Goal: Transaction & Acquisition: Purchase product/service

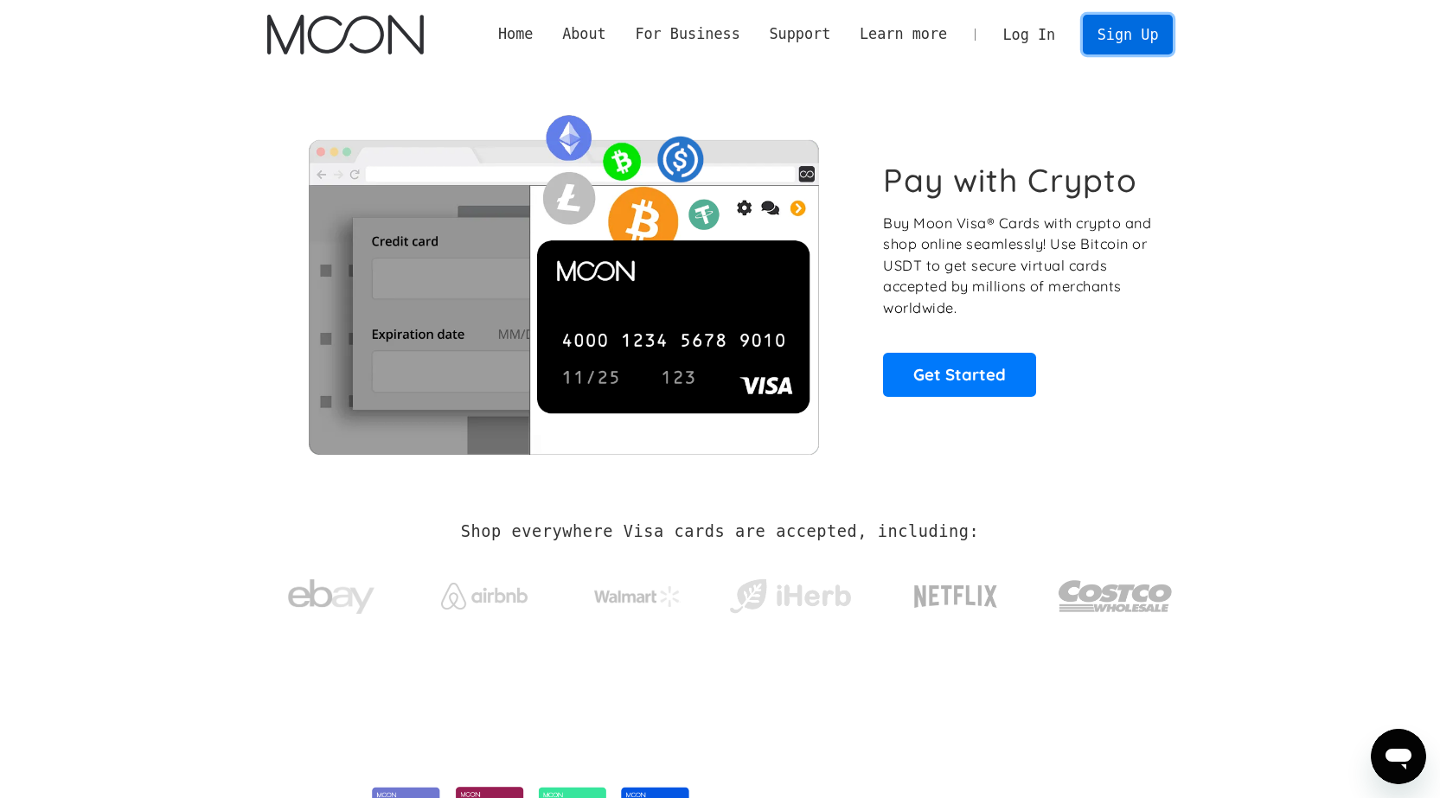
click at [1107, 28] on link "Sign Up" at bounding box center [1128, 34] width 90 height 39
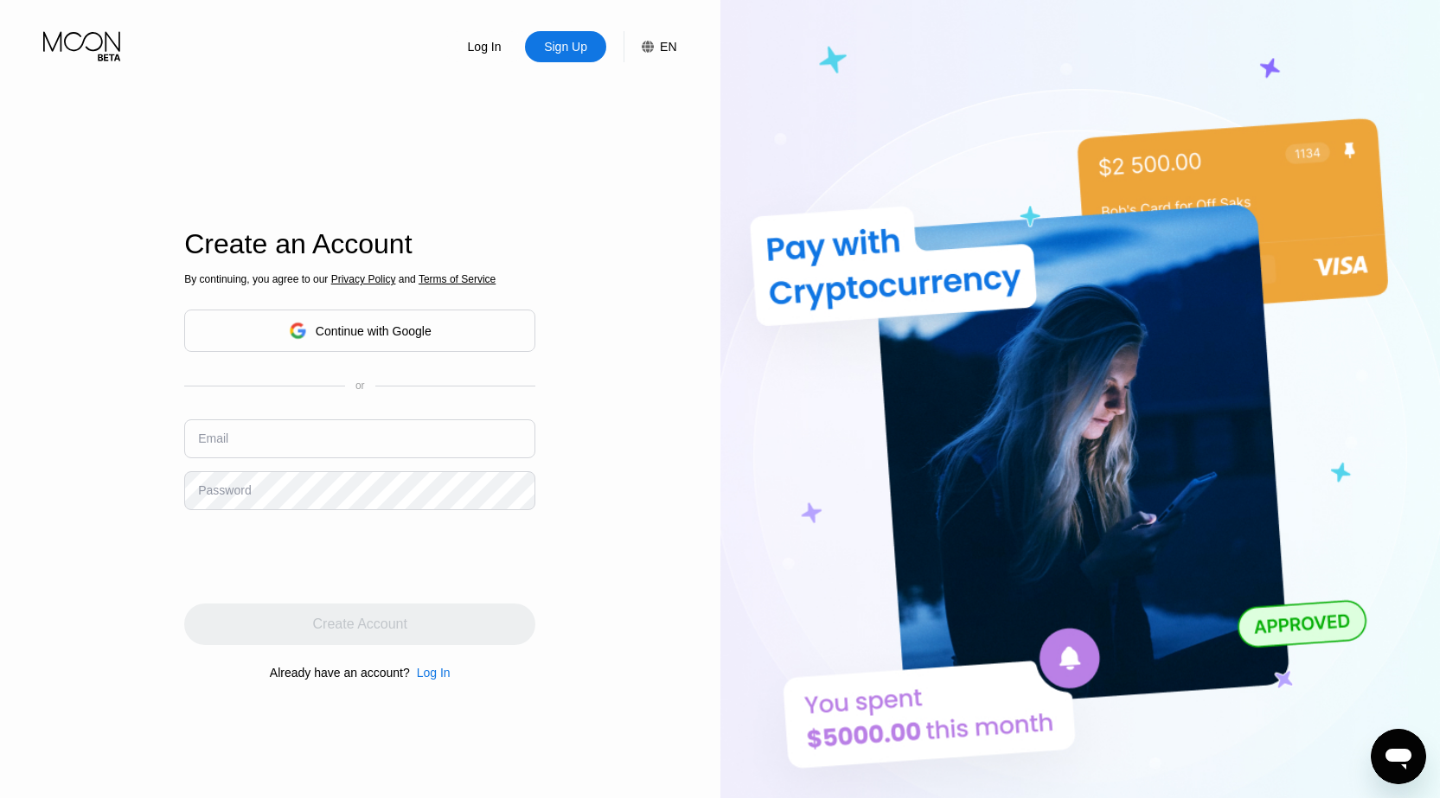
click at [291, 432] on input "text" at bounding box center [359, 438] width 351 height 39
paste input "[EMAIL_ADDRESS][DOMAIN_NAME]"
type input "[EMAIL_ADDRESS][DOMAIN_NAME]"
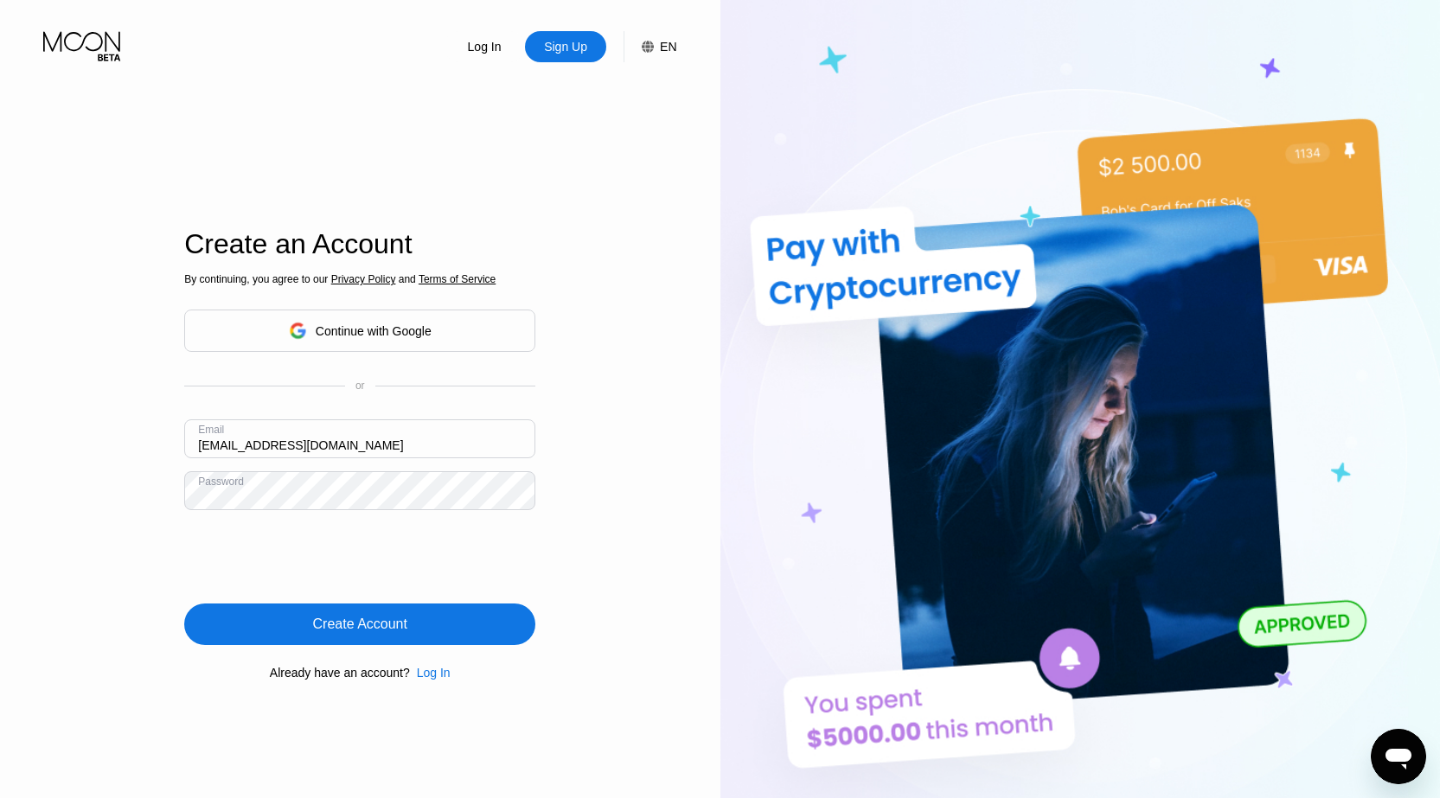
click at [355, 630] on div "Create Account" at bounding box center [360, 624] width 94 height 17
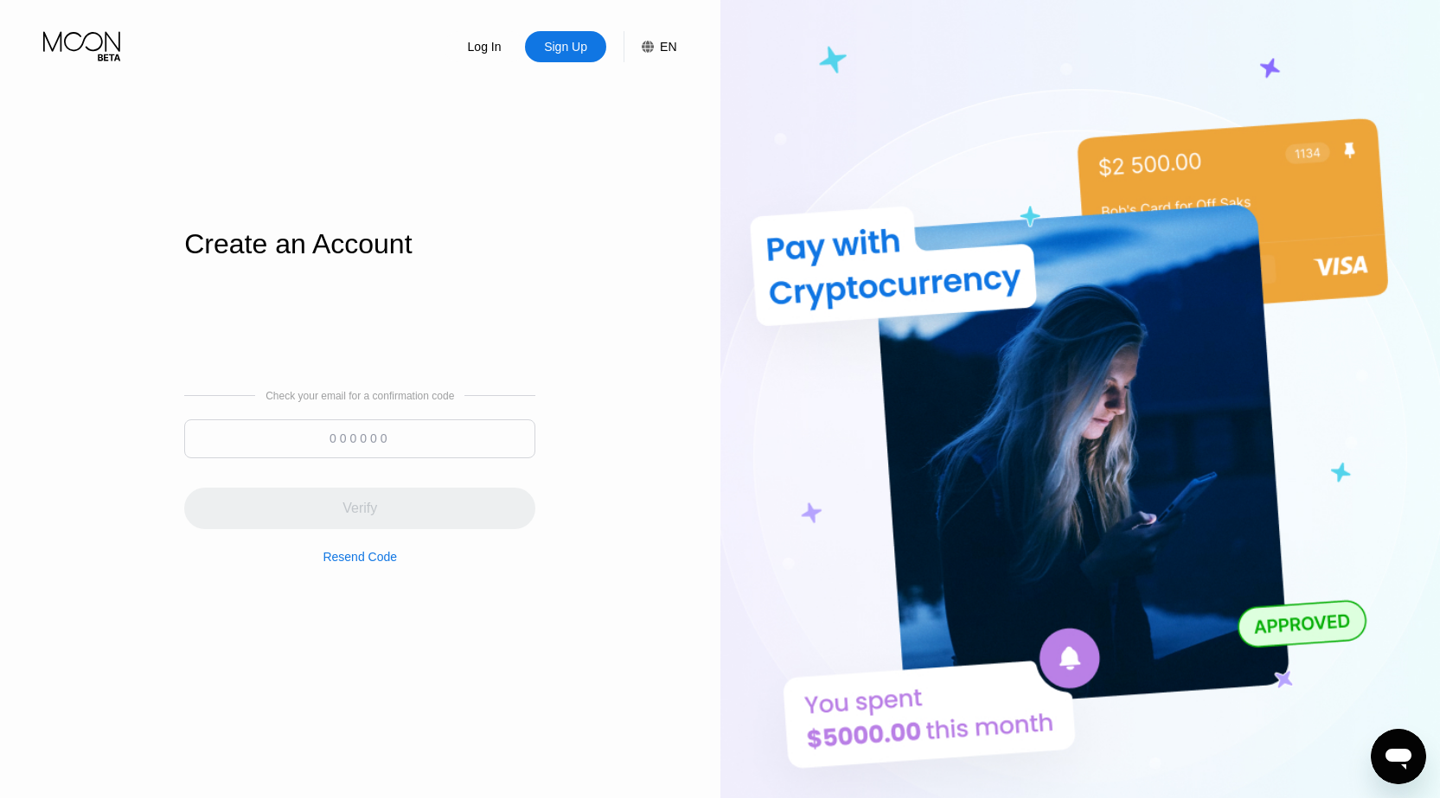
click at [414, 438] on input at bounding box center [359, 438] width 351 height 39
paste input "309725"
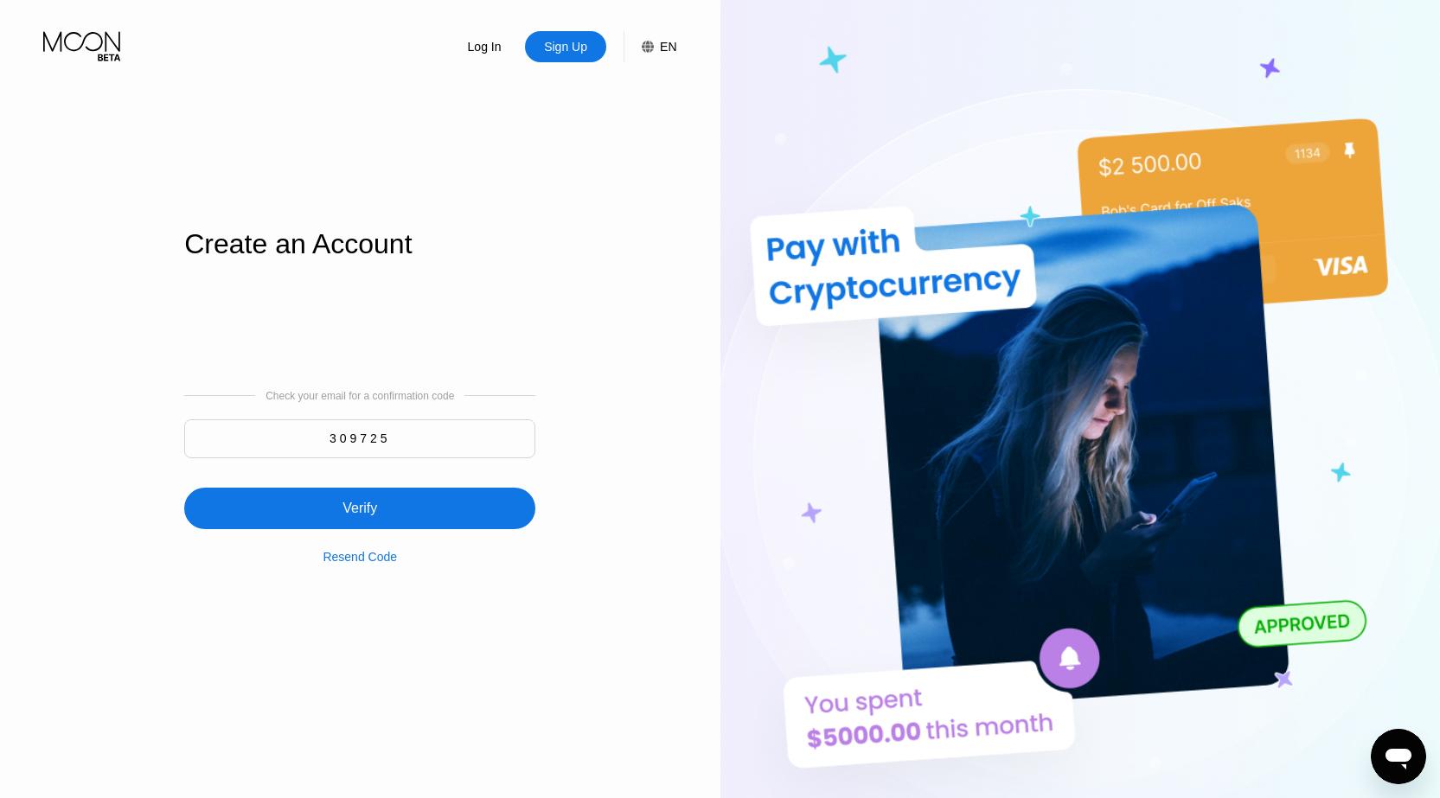
type input "309725"
click at [403, 489] on div "Verify" at bounding box center [359, 509] width 351 height 42
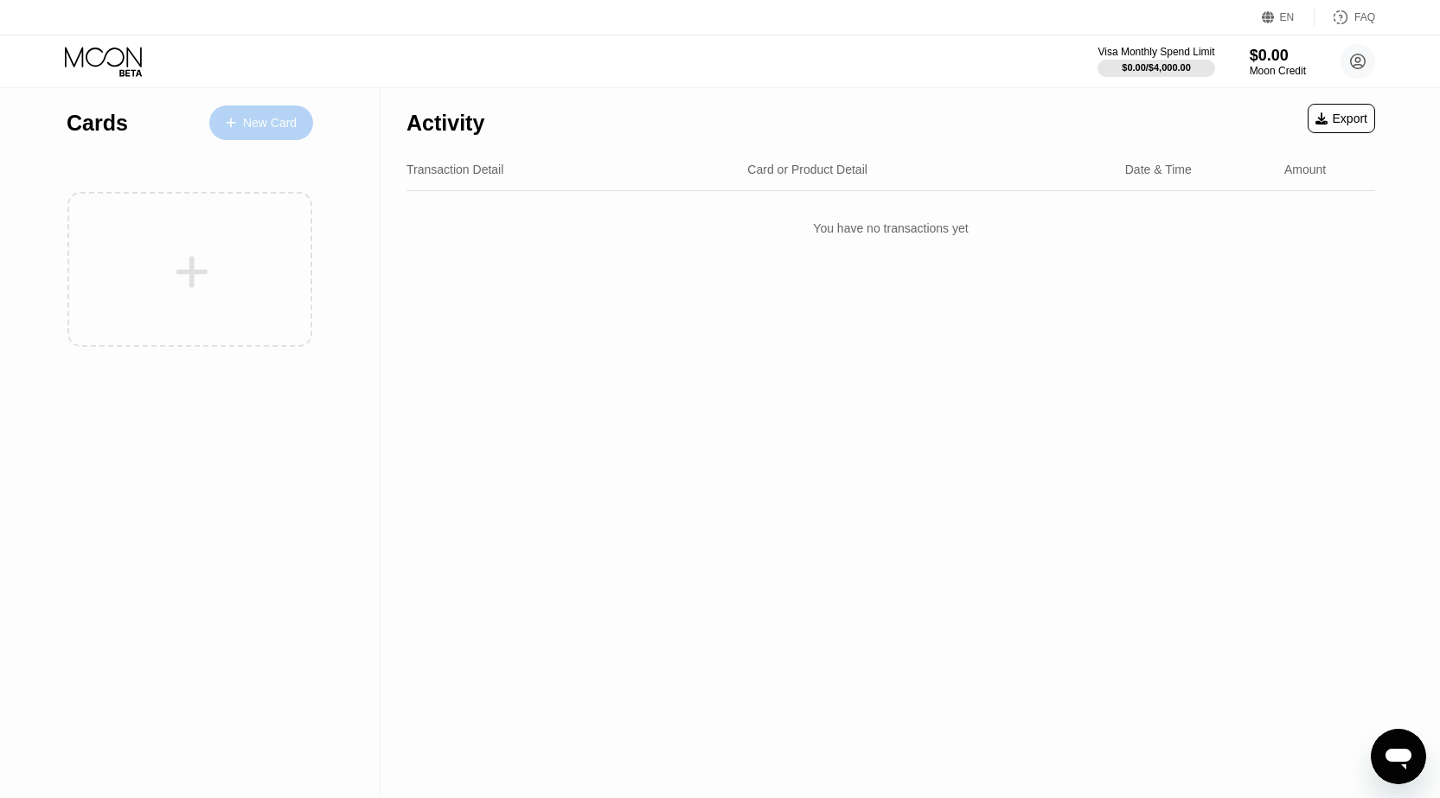
click at [290, 132] on div "New Card" at bounding box center [261, 122] width 104 height 35
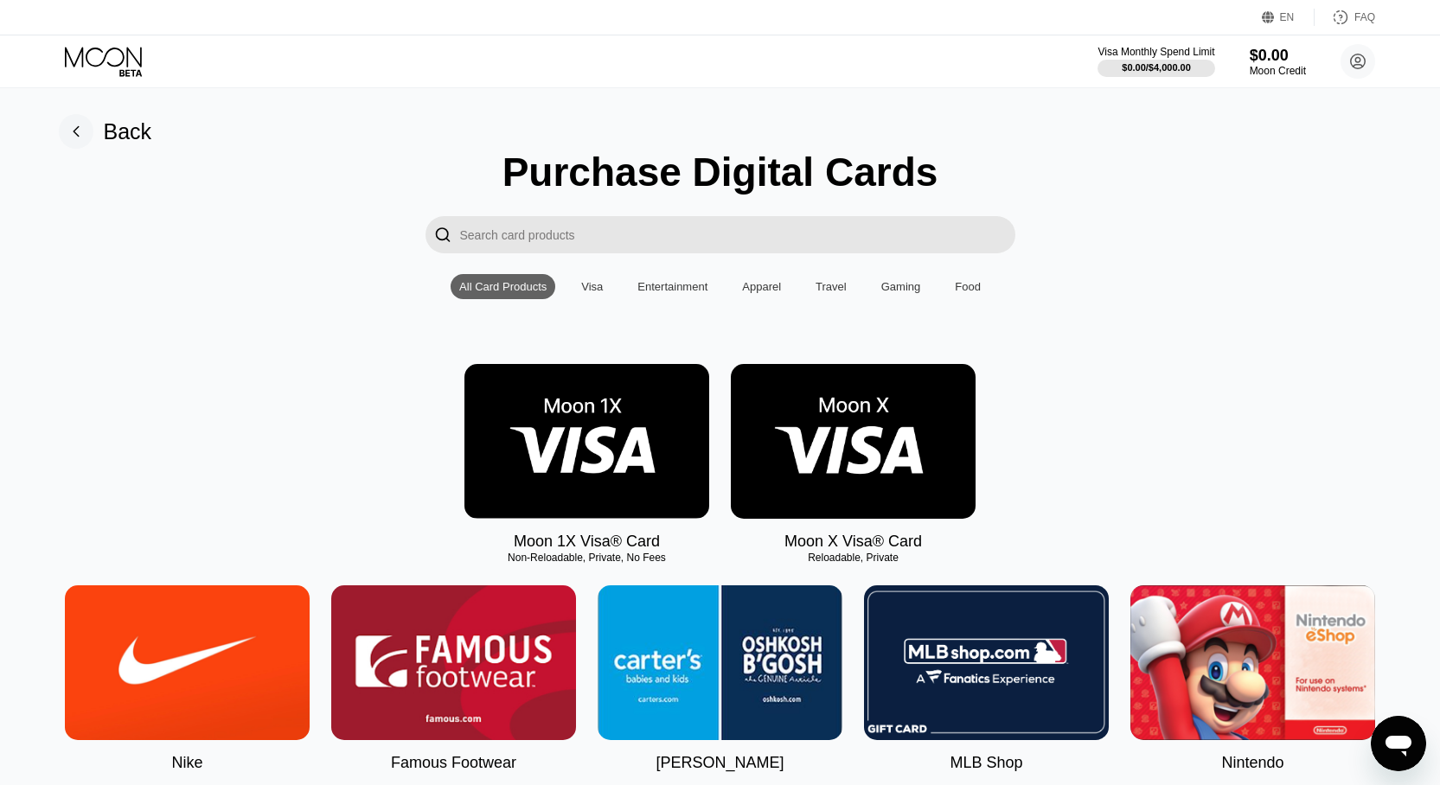
click at [871, 465] on img at bounding box center [853, 441] width 245 height 155
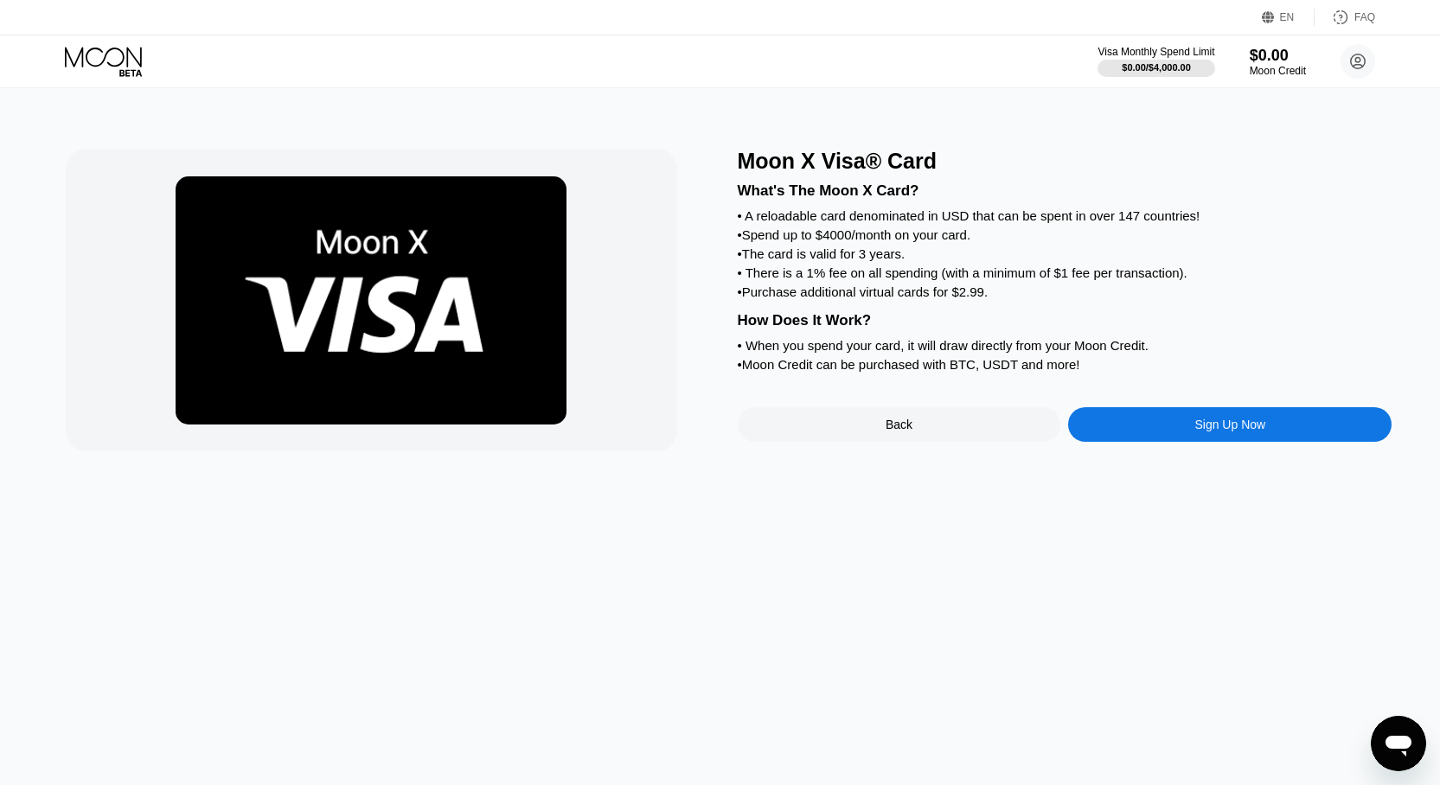
click at [1155, 442] on div "Sign Up Now" at bounding box center [1229, 424] width 323 height 35
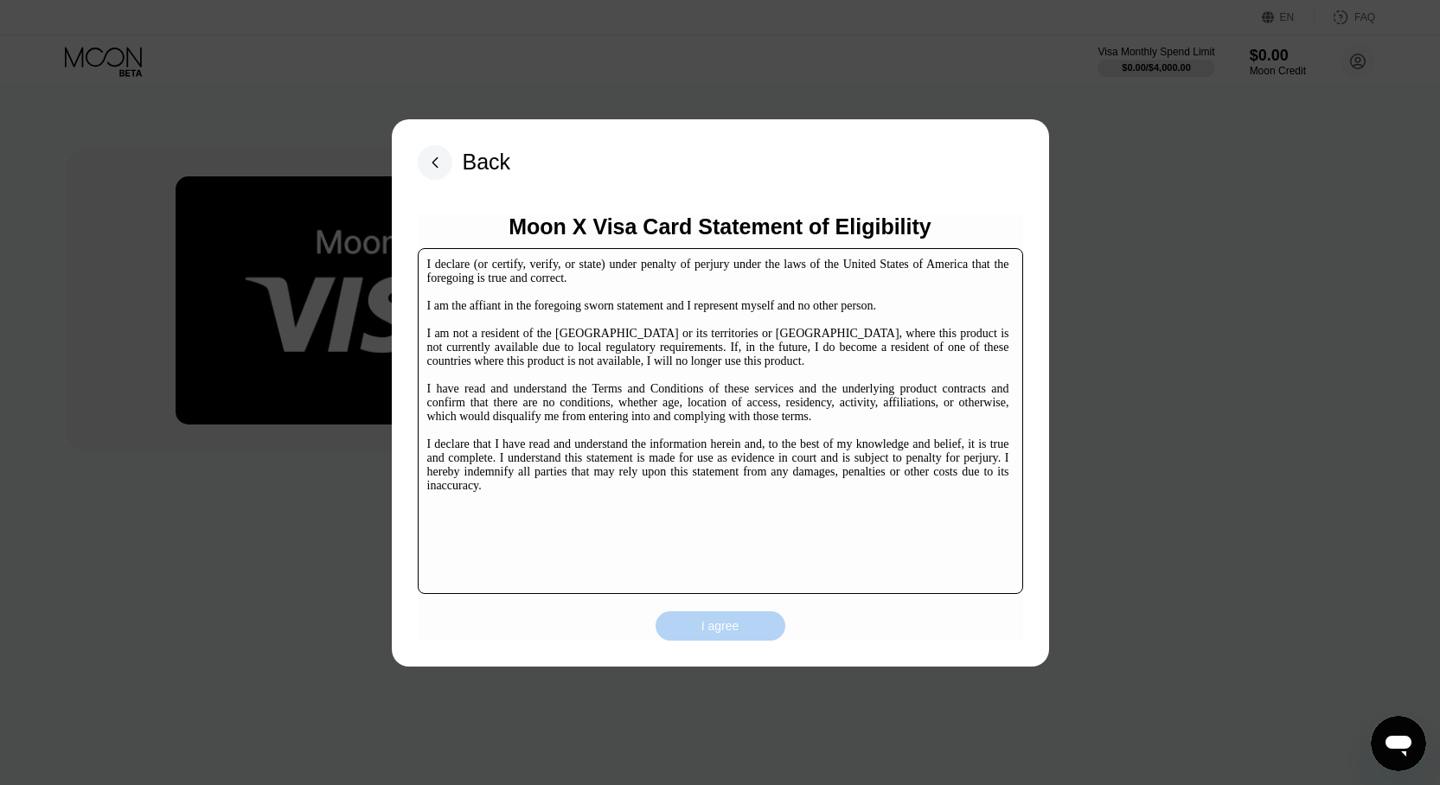
click at [732, 618] on div "I agree" at bounding box center [720, 626] width 38 height 16
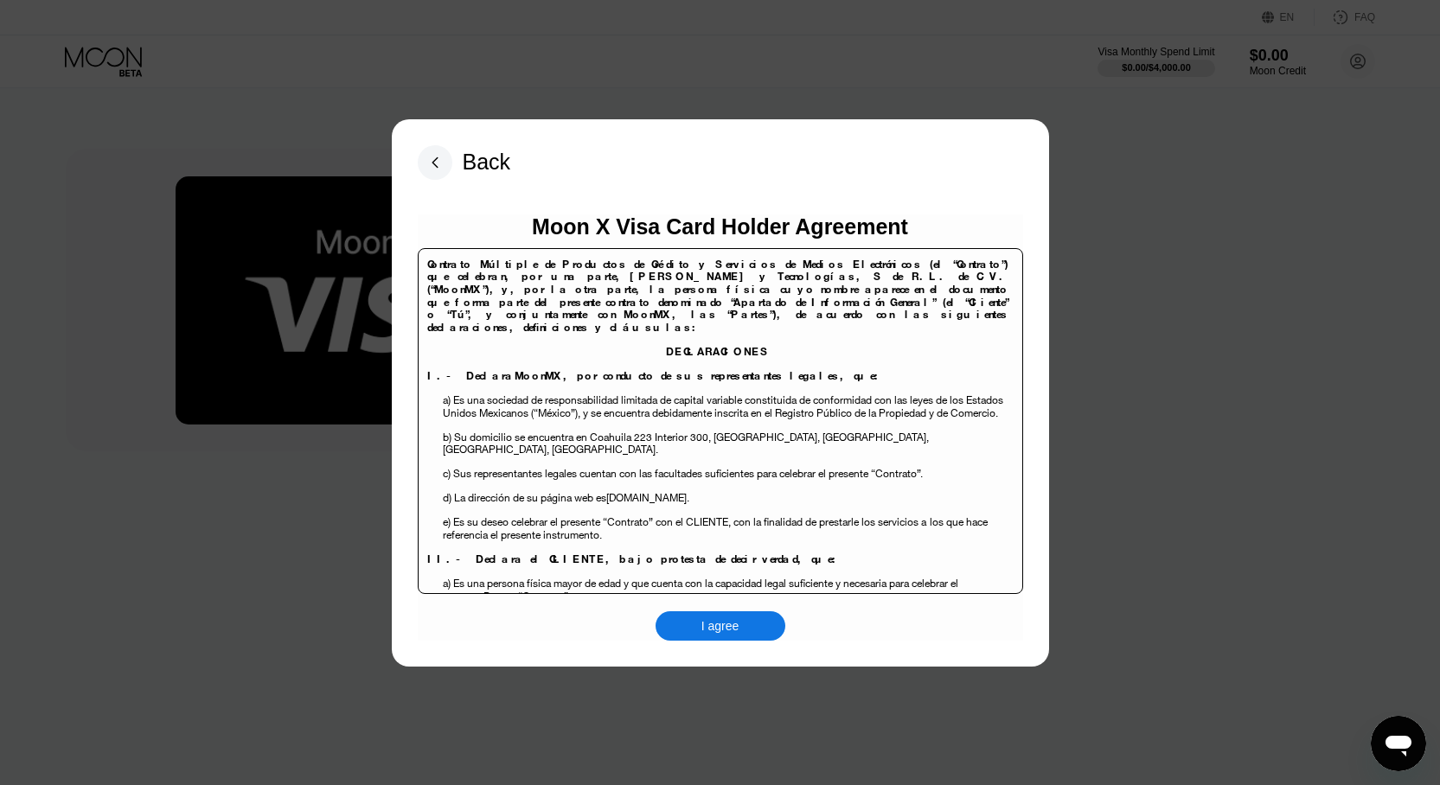
click at [736, 626] on div "I agree" at bounding box center [720, 626] width 38 height 16
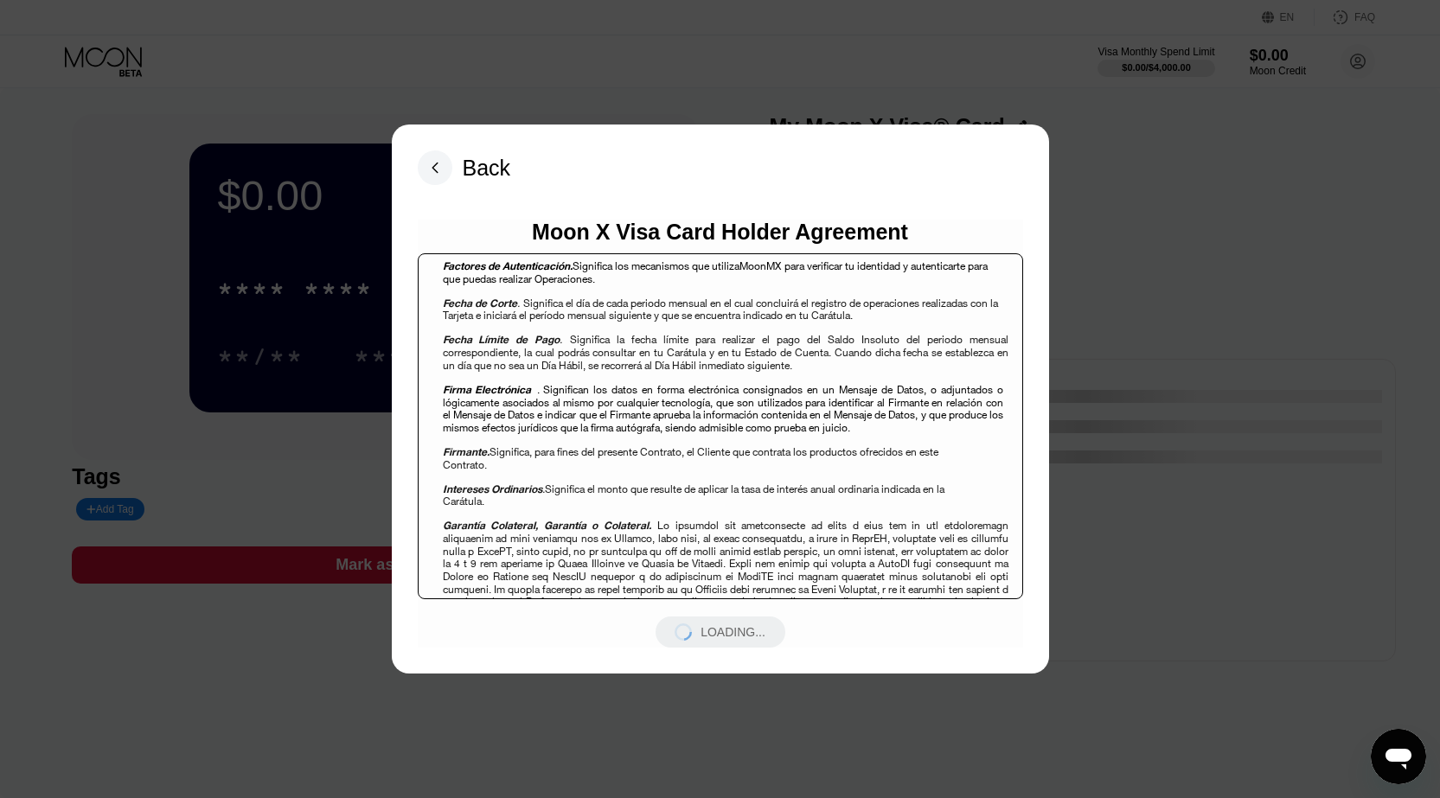
scroll to position [1470, 0]
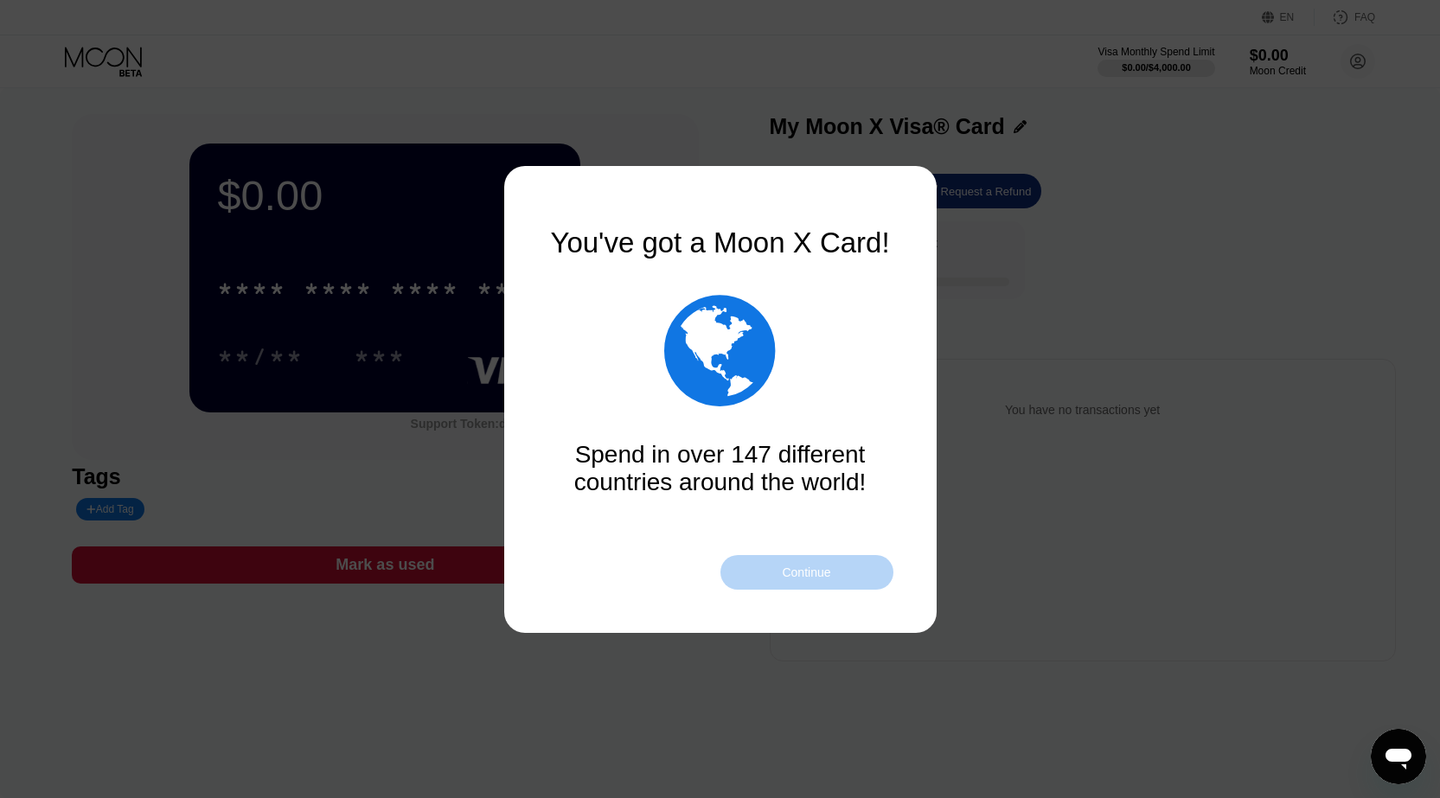
click at [813, 573] on div "Continue" at bounding box center [806, 573] width 48 height 14
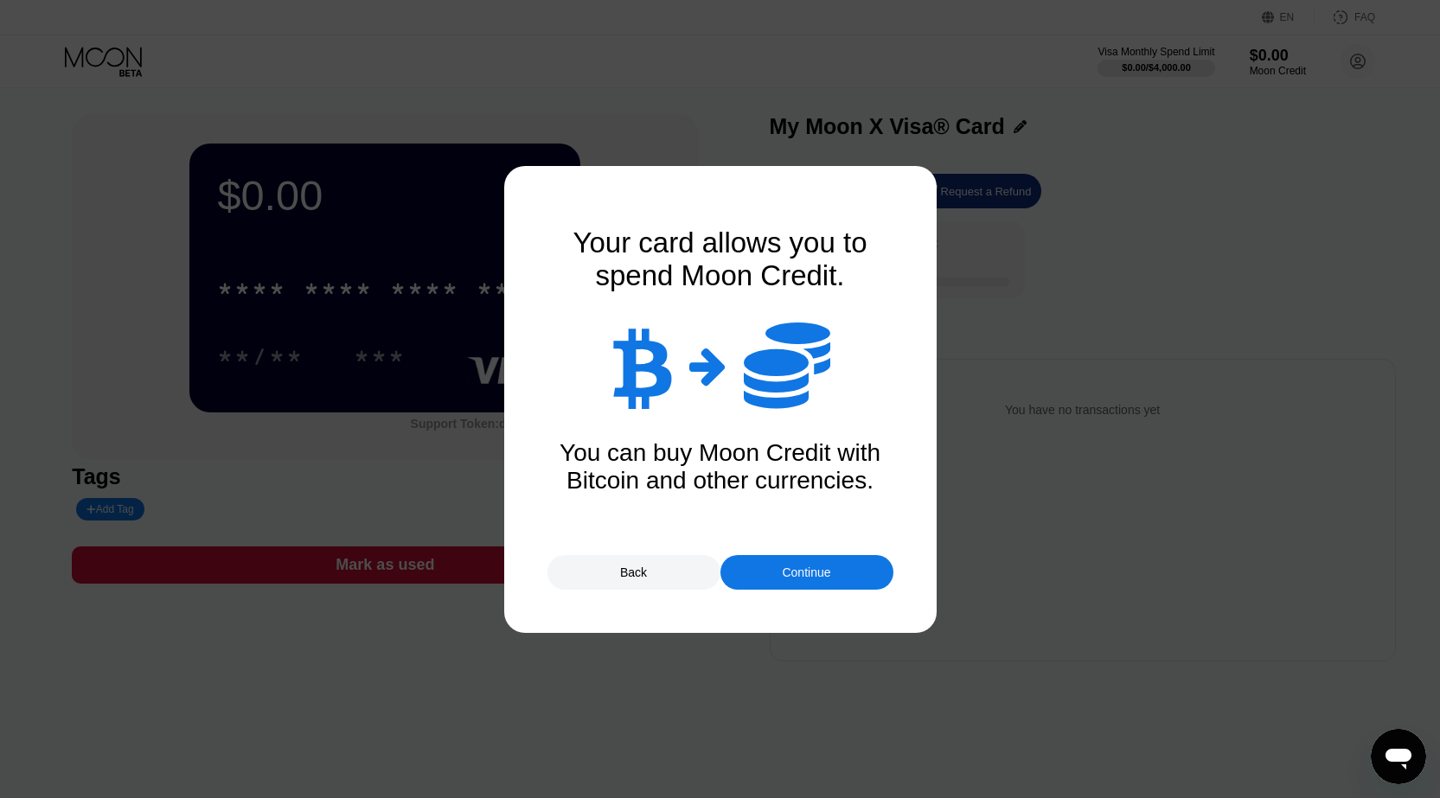
click at [814, 575] on div "Continue" at bounding box center [806, 573] width 48 height 14
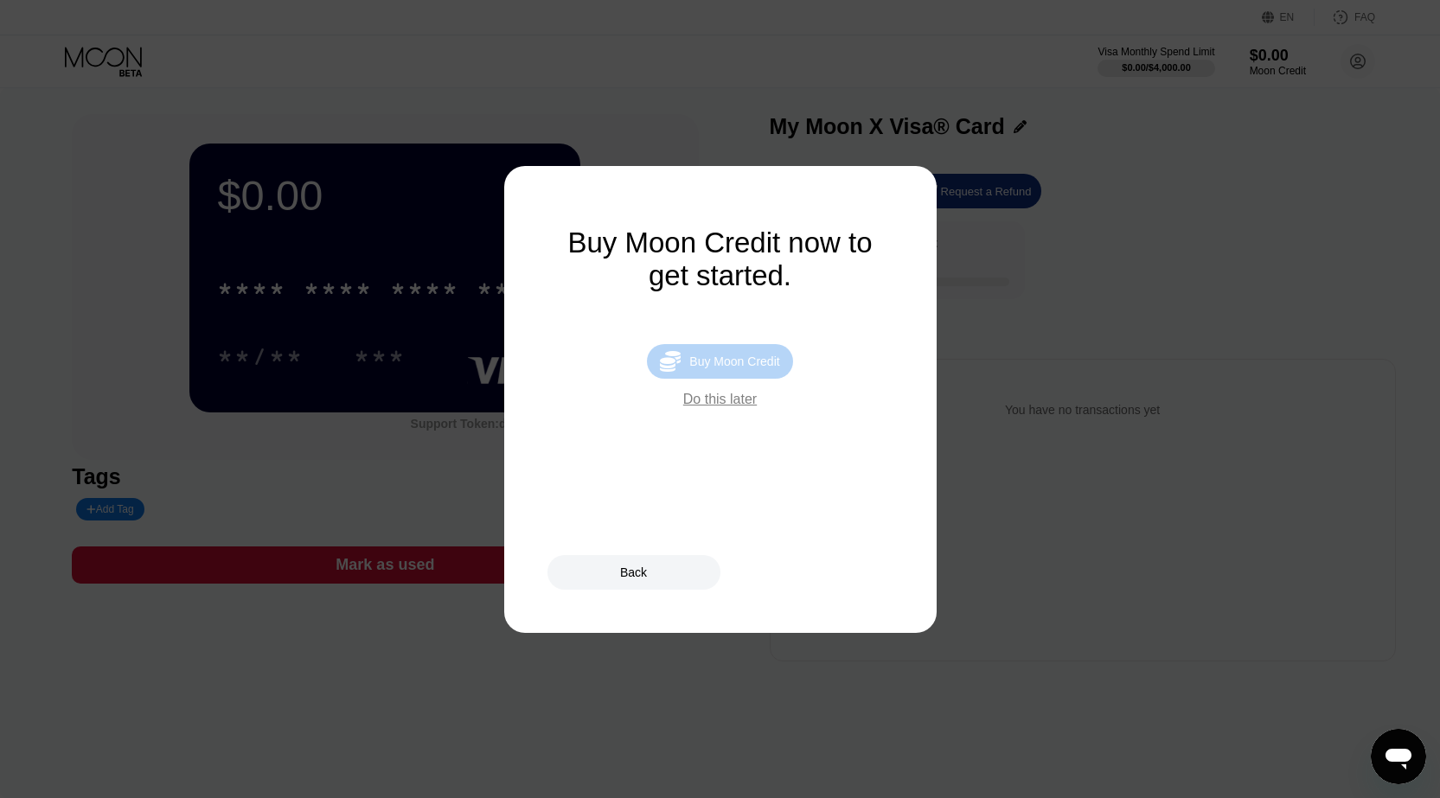
click at [751, 379] on div " Buy Moon Credit" at bounding box center [719, 361] width 145 height 35
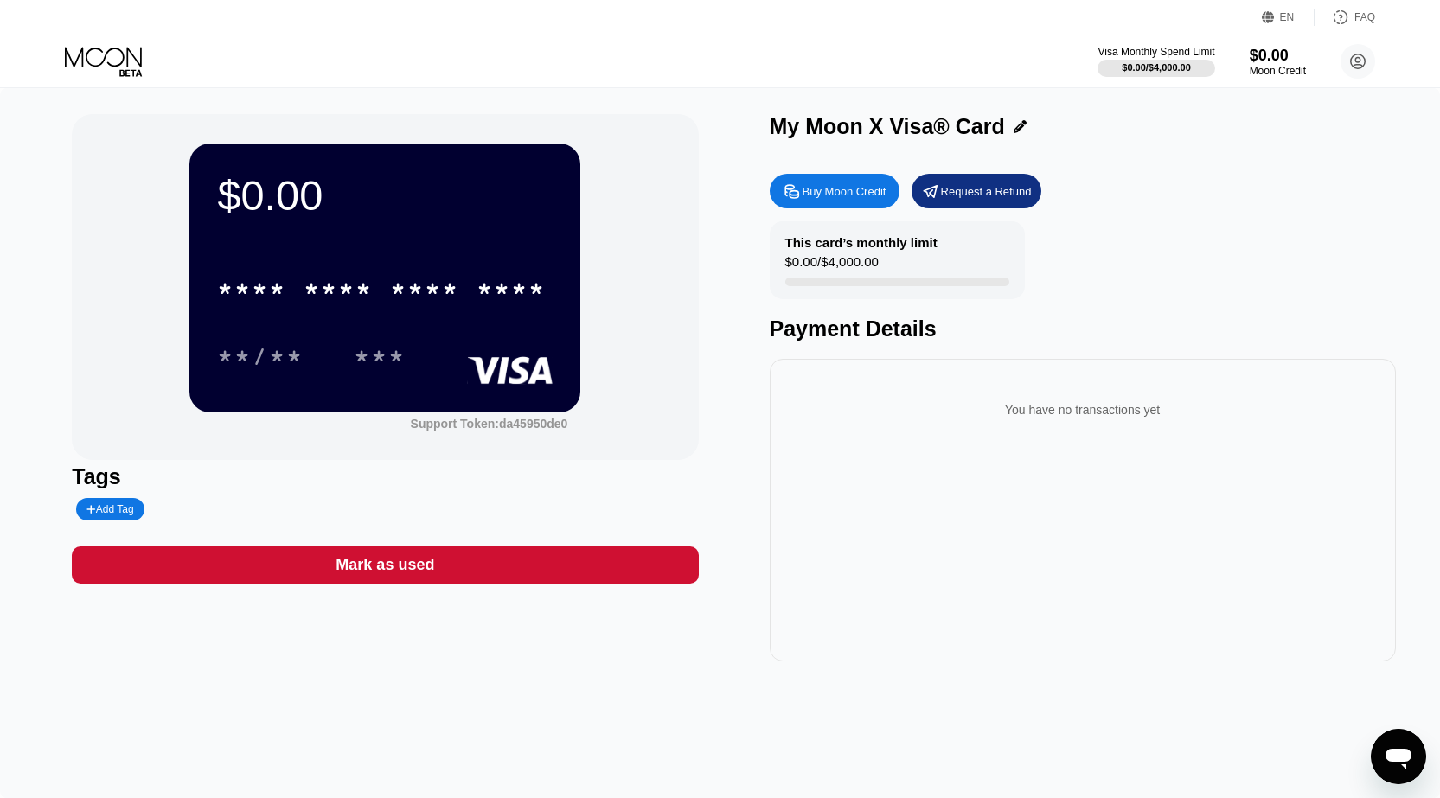
type input "0"
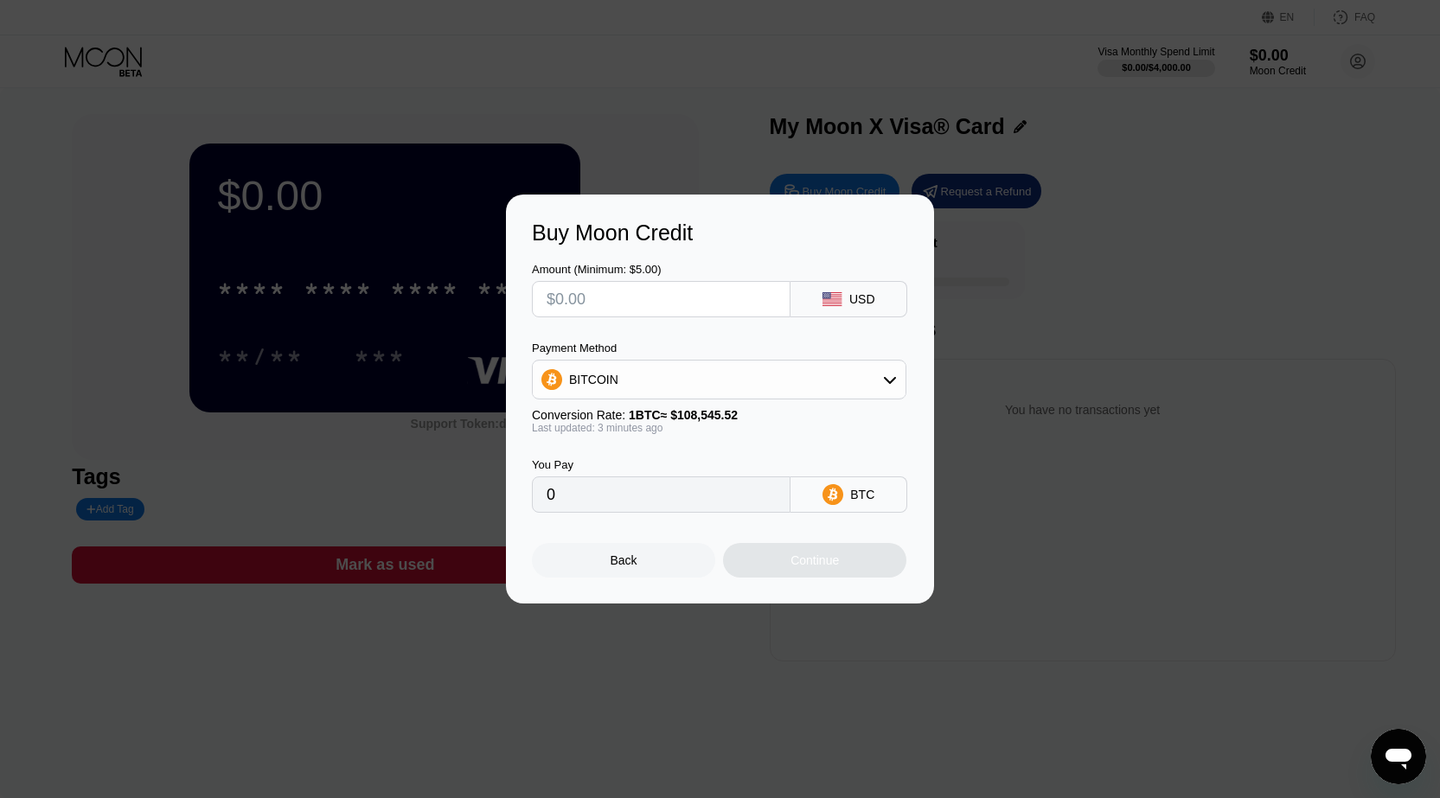
click at [646, 307] on input "text" at bounding box center [661, 299] width 229 height 35
type input "$10"
type input "0.00009213"
type input "$1"
type input "0.00000922"
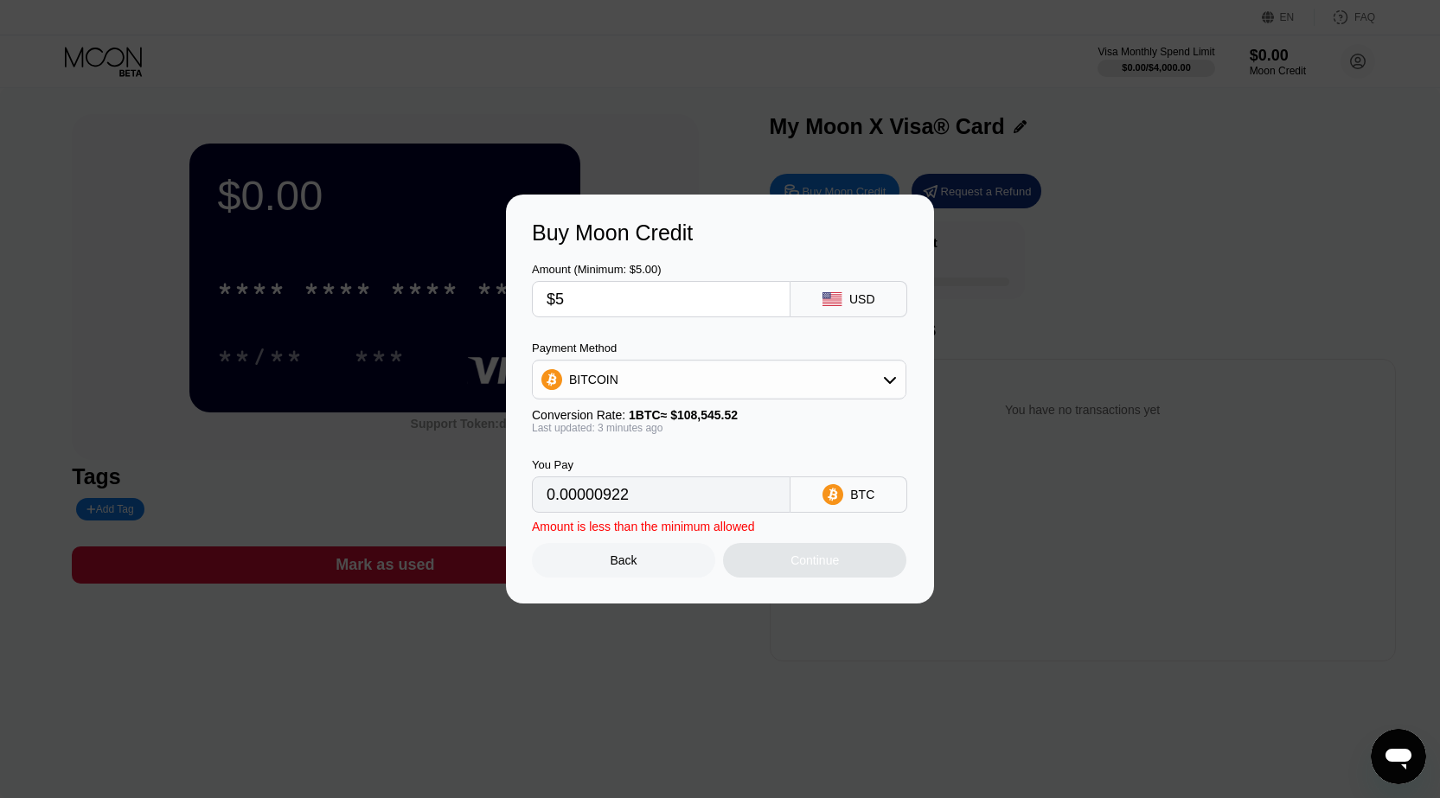
type input "$50"
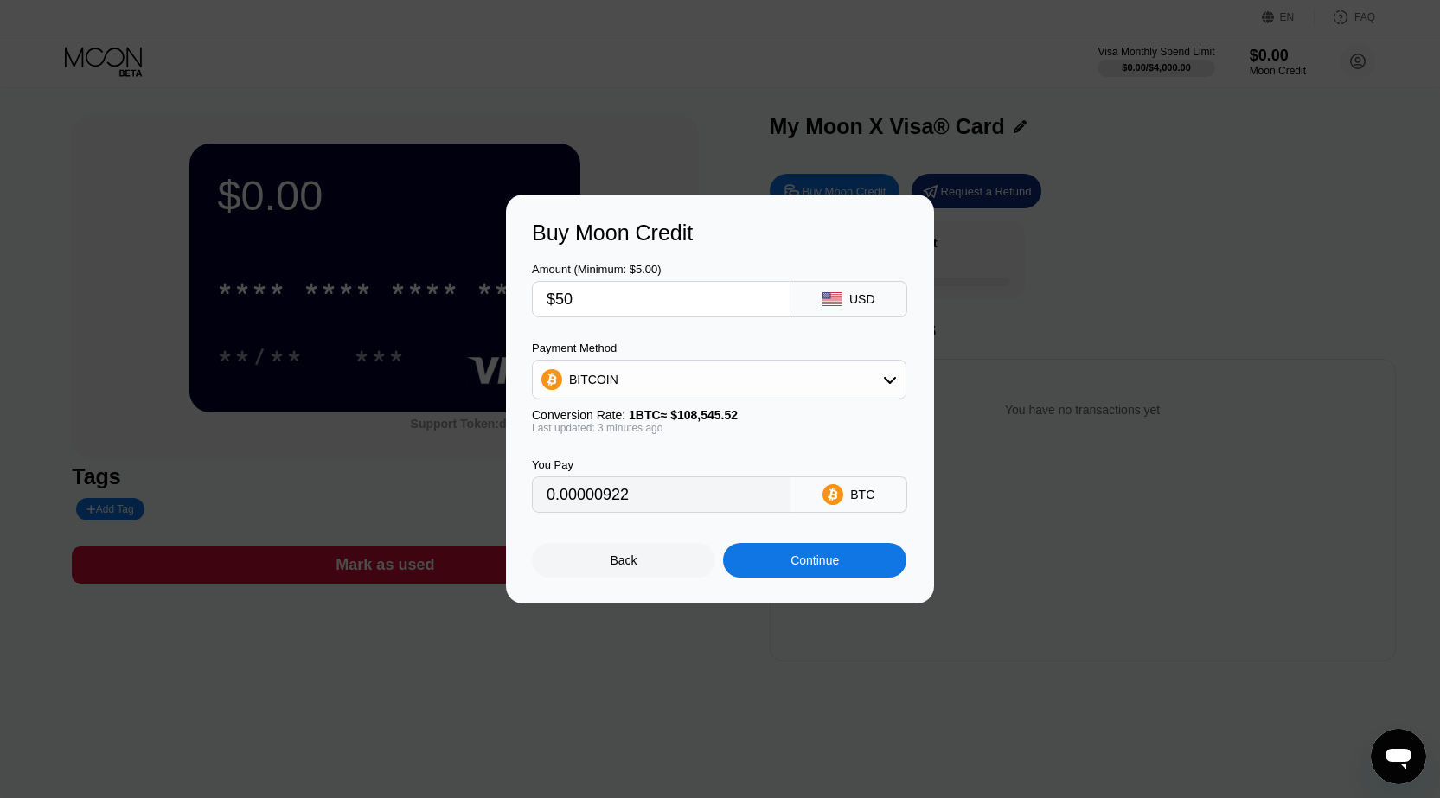
type input "0.00046064"
type input "$5"
type input "0.00004607"
type input "0"
type input "$800"
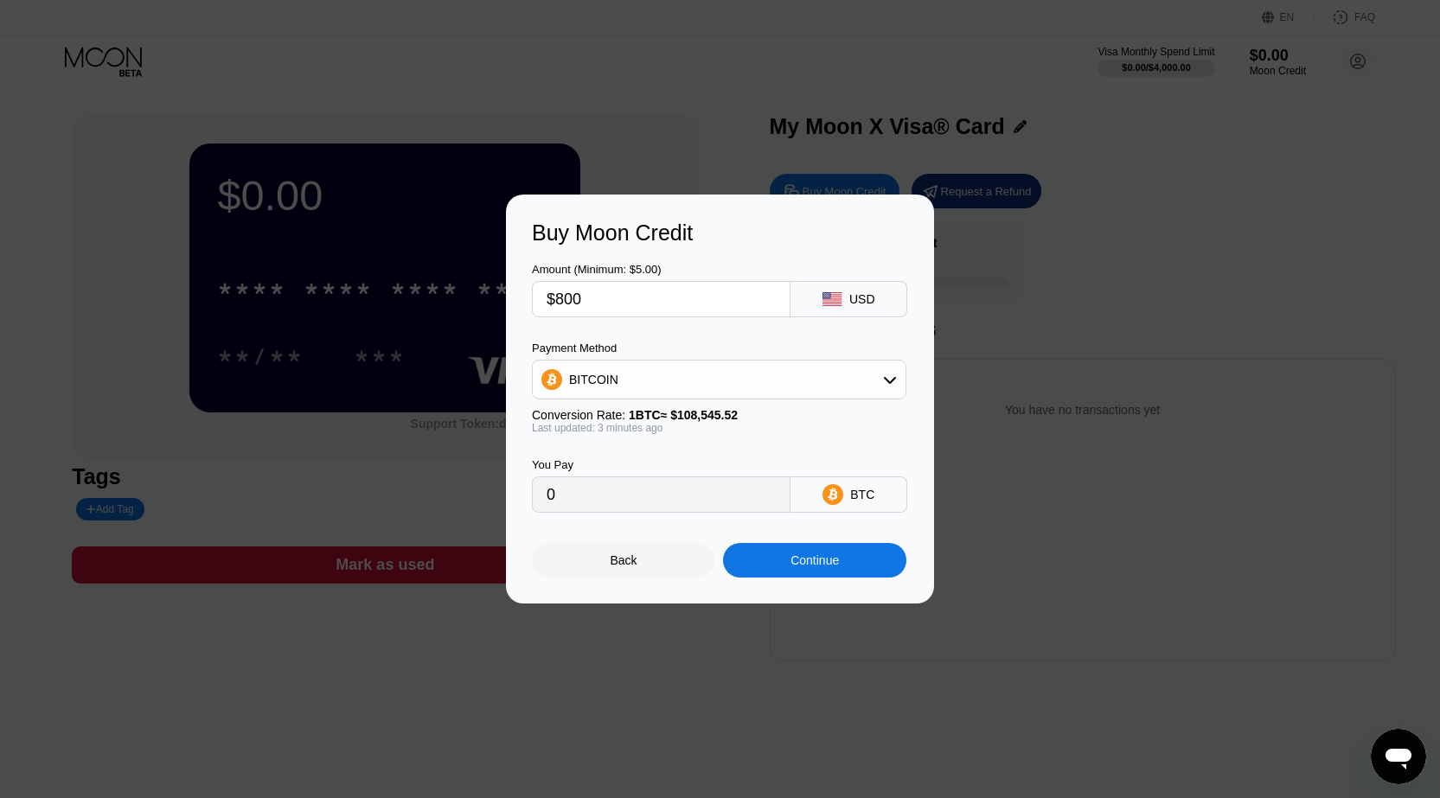
type input "0.00737018"
type input "$800"
type input "0.00736107"
type input "0.00736023"
click at [842, 563] on div "Continue" at bounding box center [814, 560] width 183 height 35
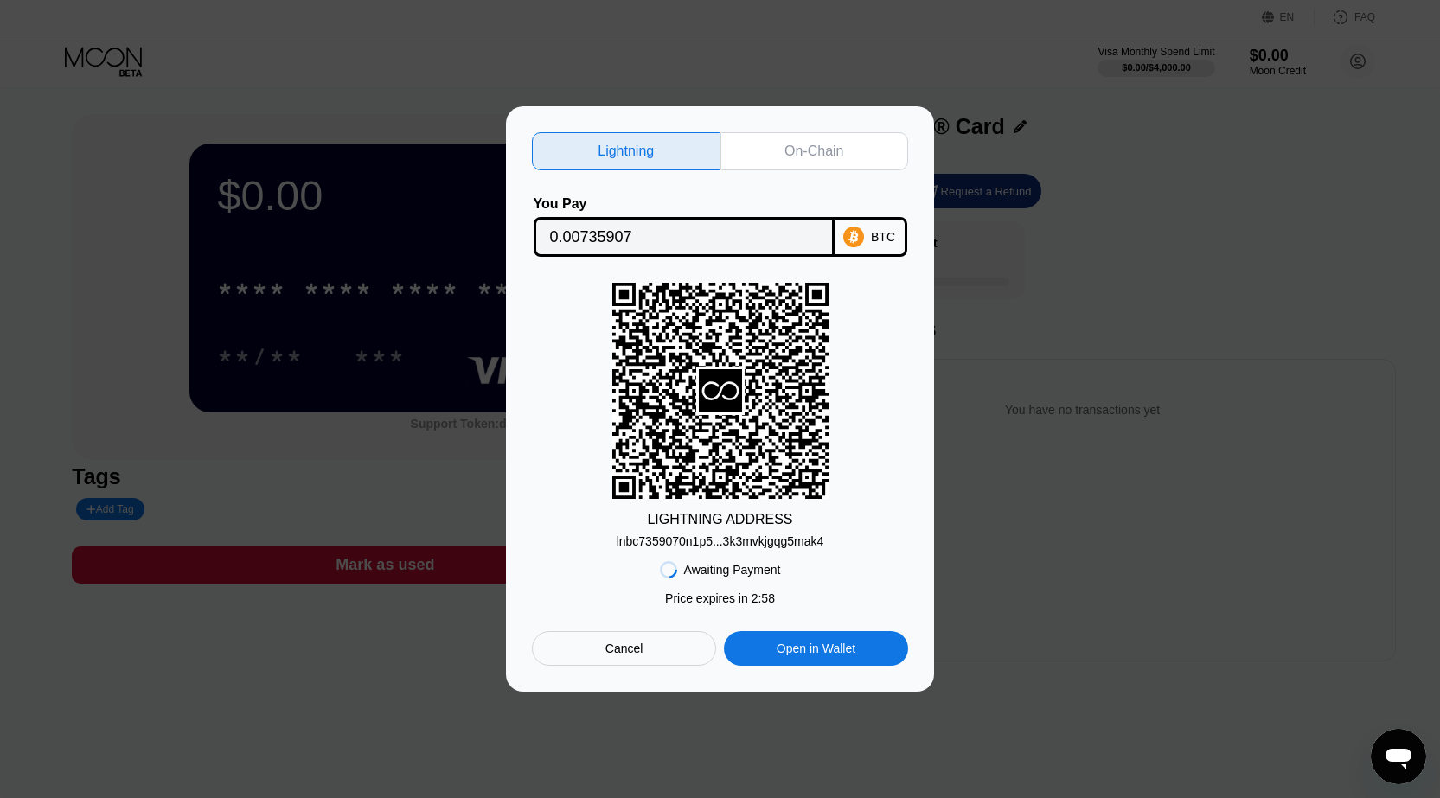
click at [777, 132] on div "On-Chain" at bounding box center [814, 151] width 189 height 38
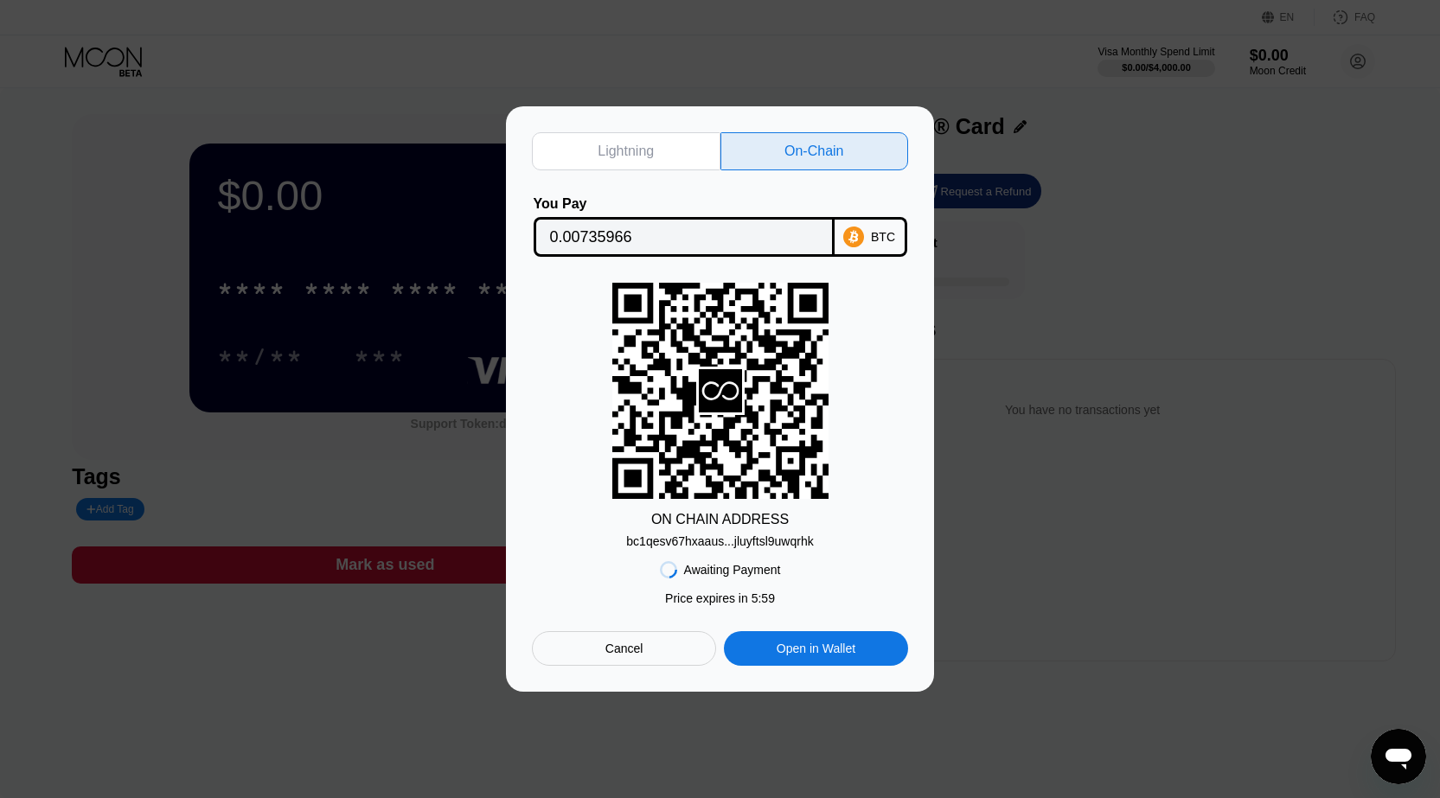
click at [785, 545] on div "bc1qesv67hxaaus...jluyftsl9uwqrhk" at bounding box center [719, 541] width 187 height 14
click at [635, 655] on div "Cancel" at bounding box center [624, 649] width 38 height 16
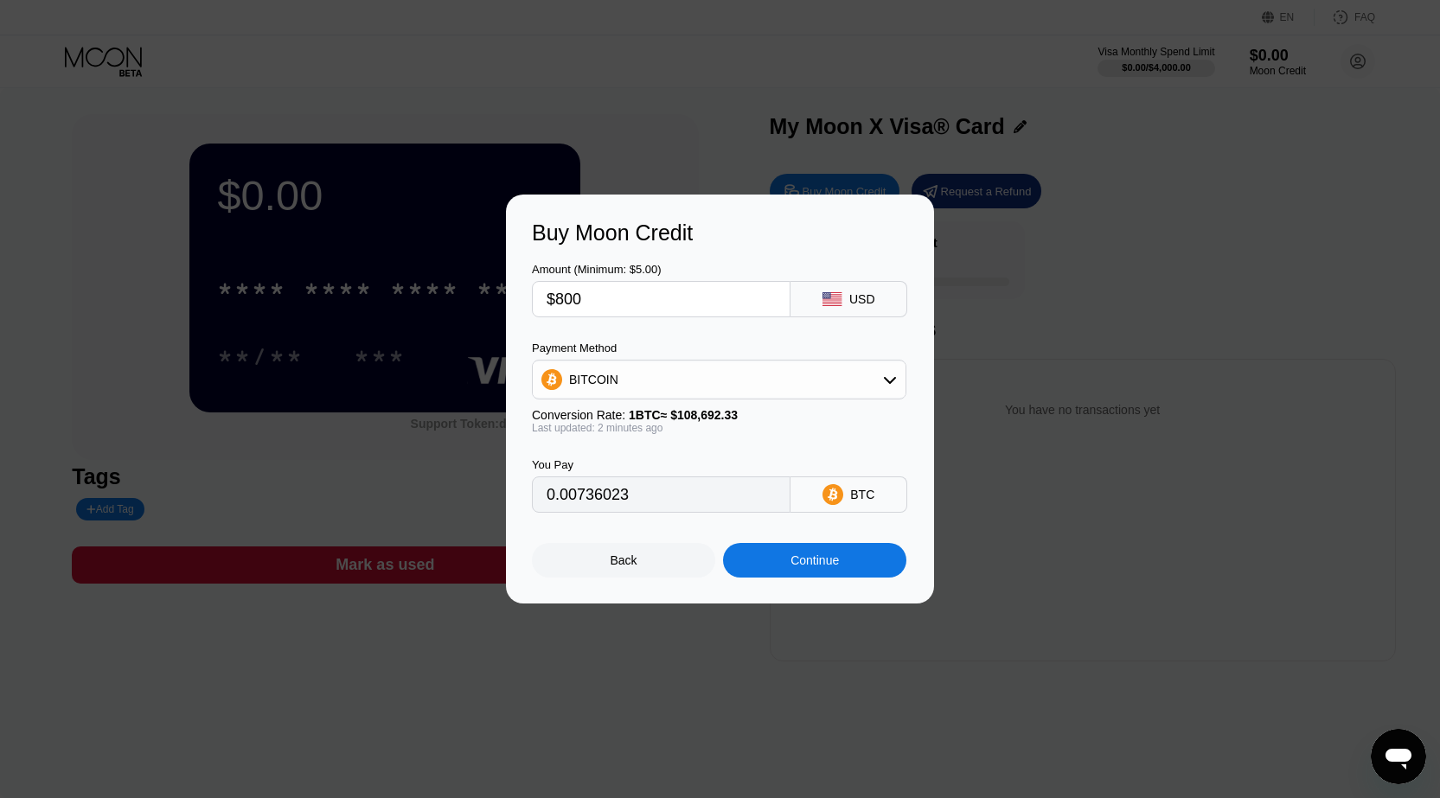
click at [613, 567] on div "Back" at bounding box center [624, 560] width 27 height 14
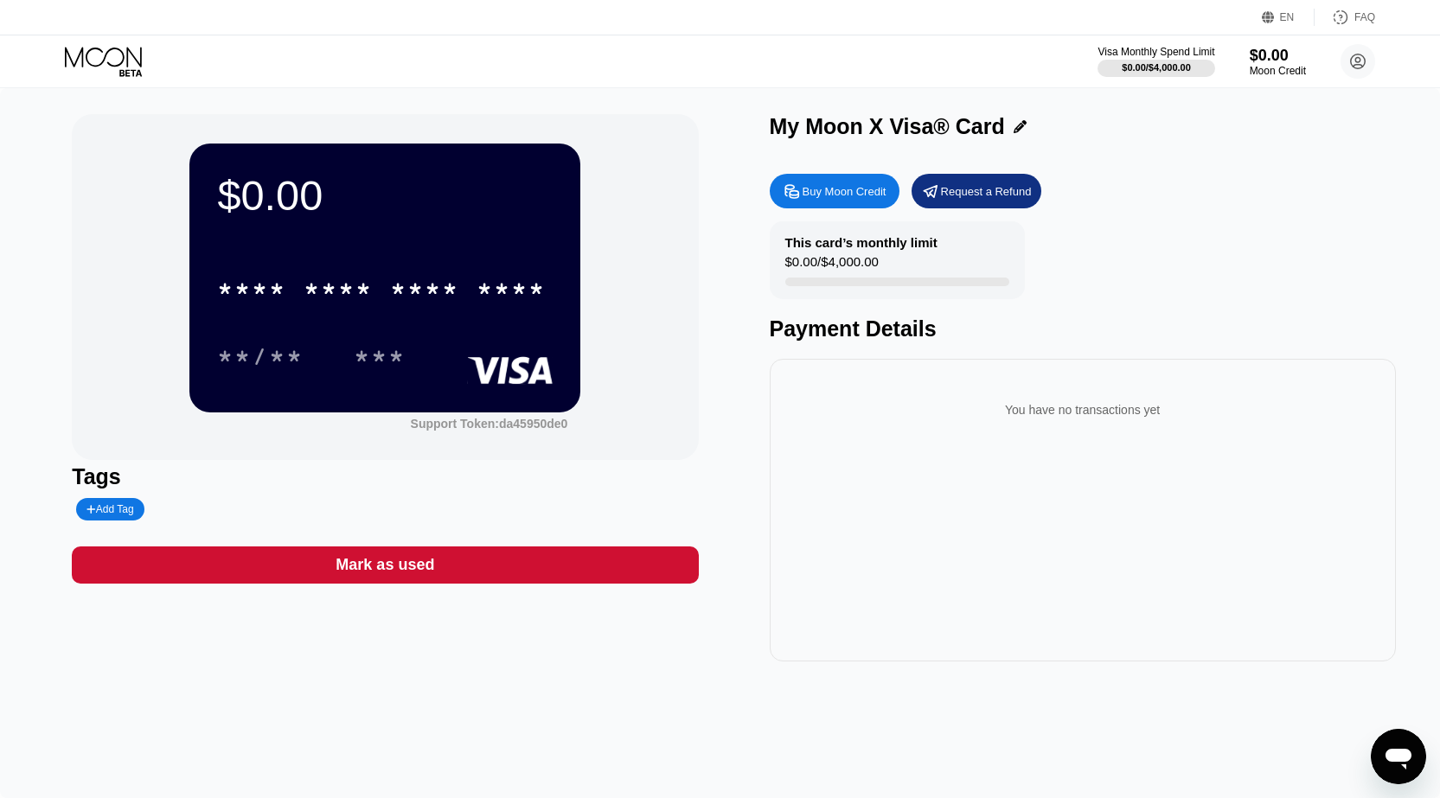
drag, startPoint x: 303, startPoint y: 269, endPoint x: 304, endPoint y: 284, distance: 14.8
click at [303, 270] on div "* * * * * * * * * * * * ****" at bounding box center [385, 283] width 336 height 59
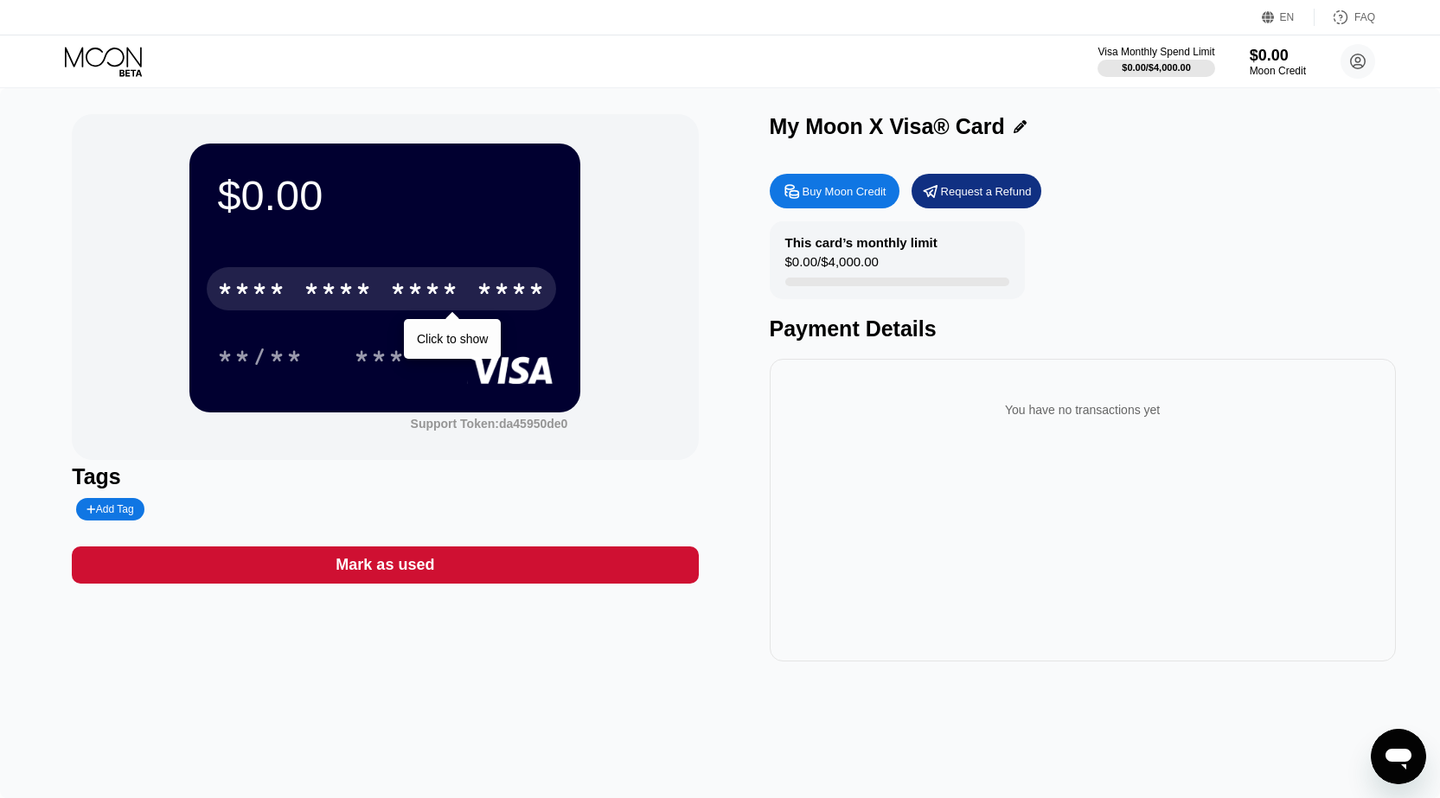
click at [304, 290] on div "* * * *" at bounding box center [338, 292] width 69 height 28
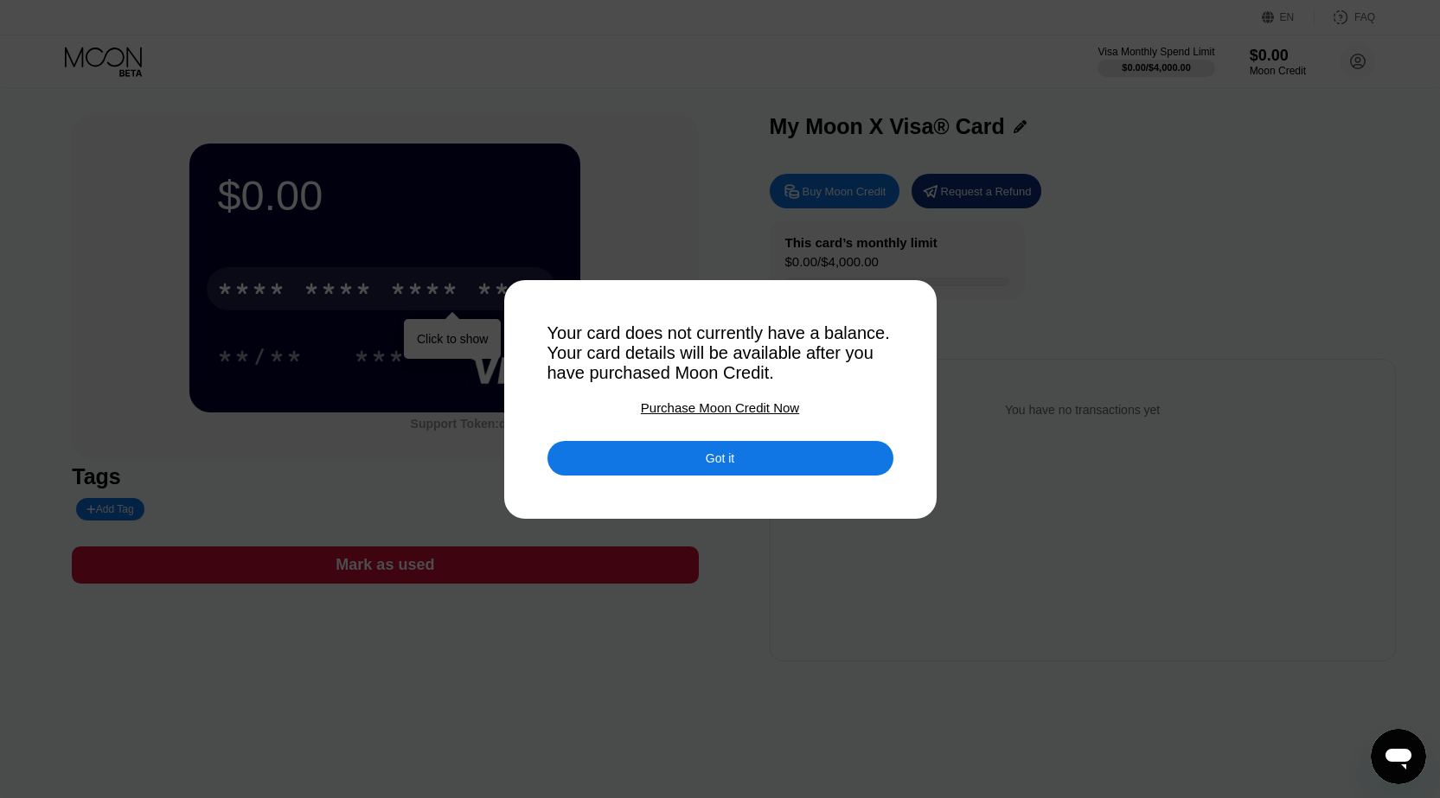
click at [745, 455] on div "Got it" at bounding box center [720, 458] width 346 height 35
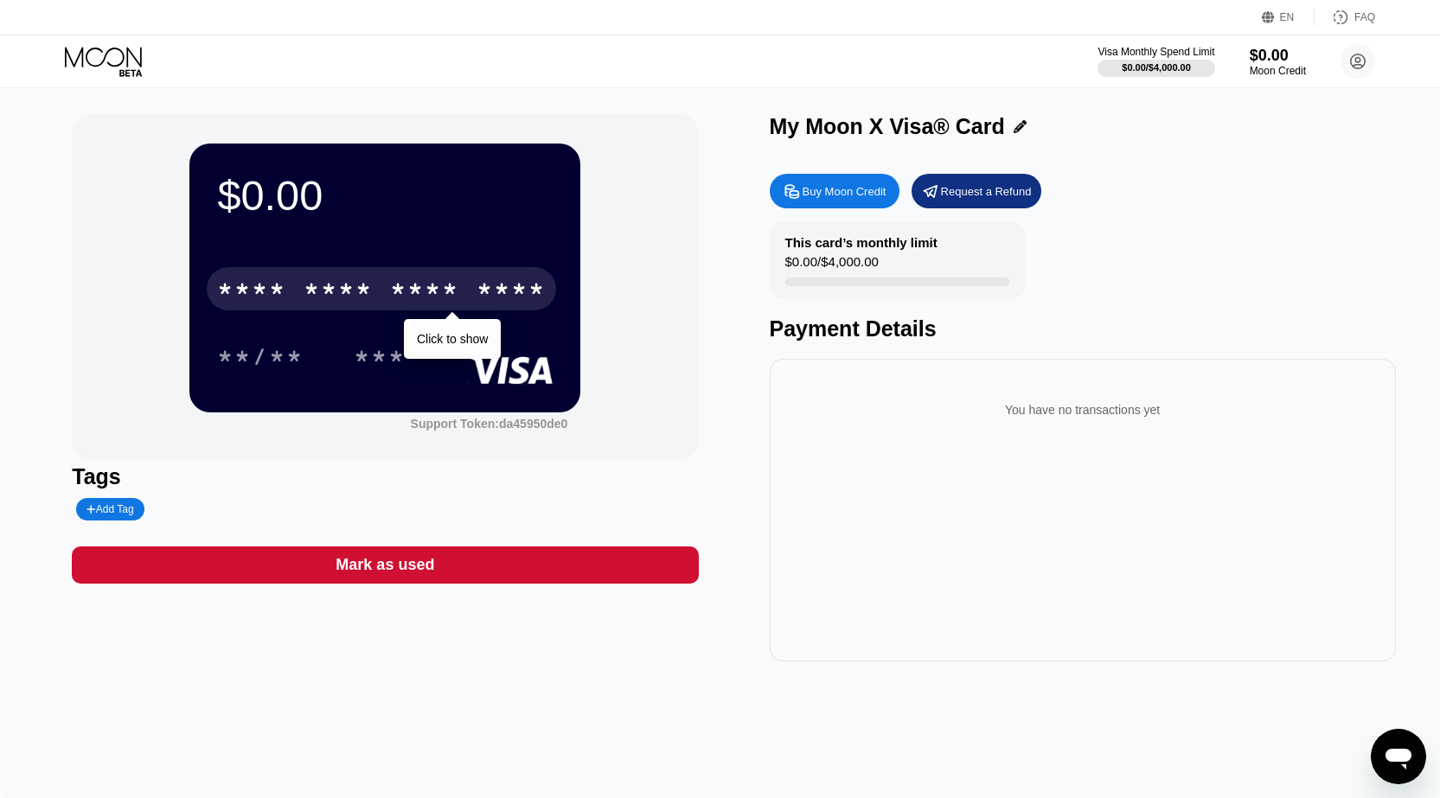
click at [655, 258] on div "$0.00 * * * * * * * * * * * * **** Click to show **/** *** Support Token: da459…" at bounding box center [385, 287] width 626 height 346
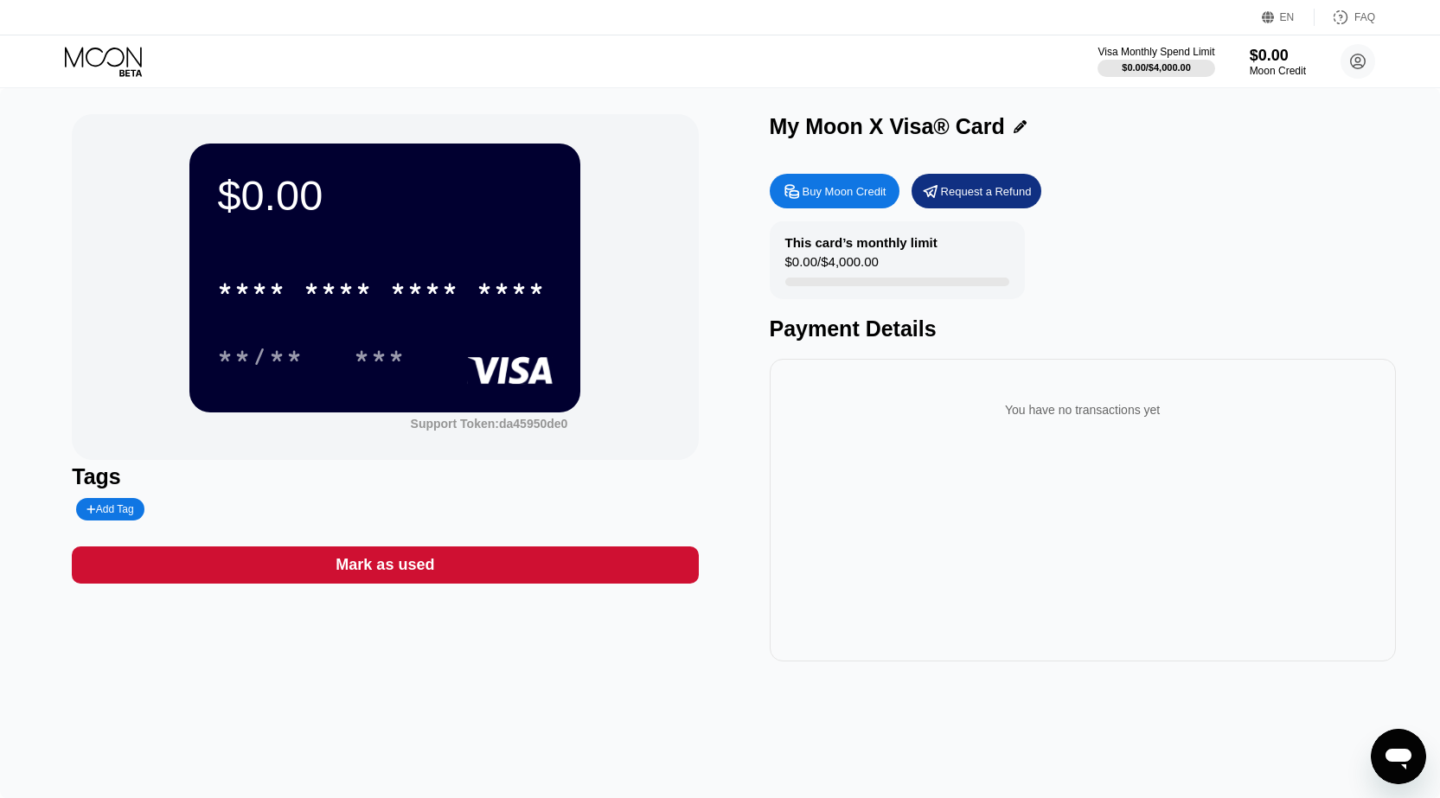
click at [665, 121] on div "$0.00 * * * * * * * * * * * * **** **/** *** Support Token: da45950de0" at bounding box center [385, 287] width 626 height 346
click at [836, 185] on div "Buy Moon Credit" at bounding box center [835, 191] width 130 height 35
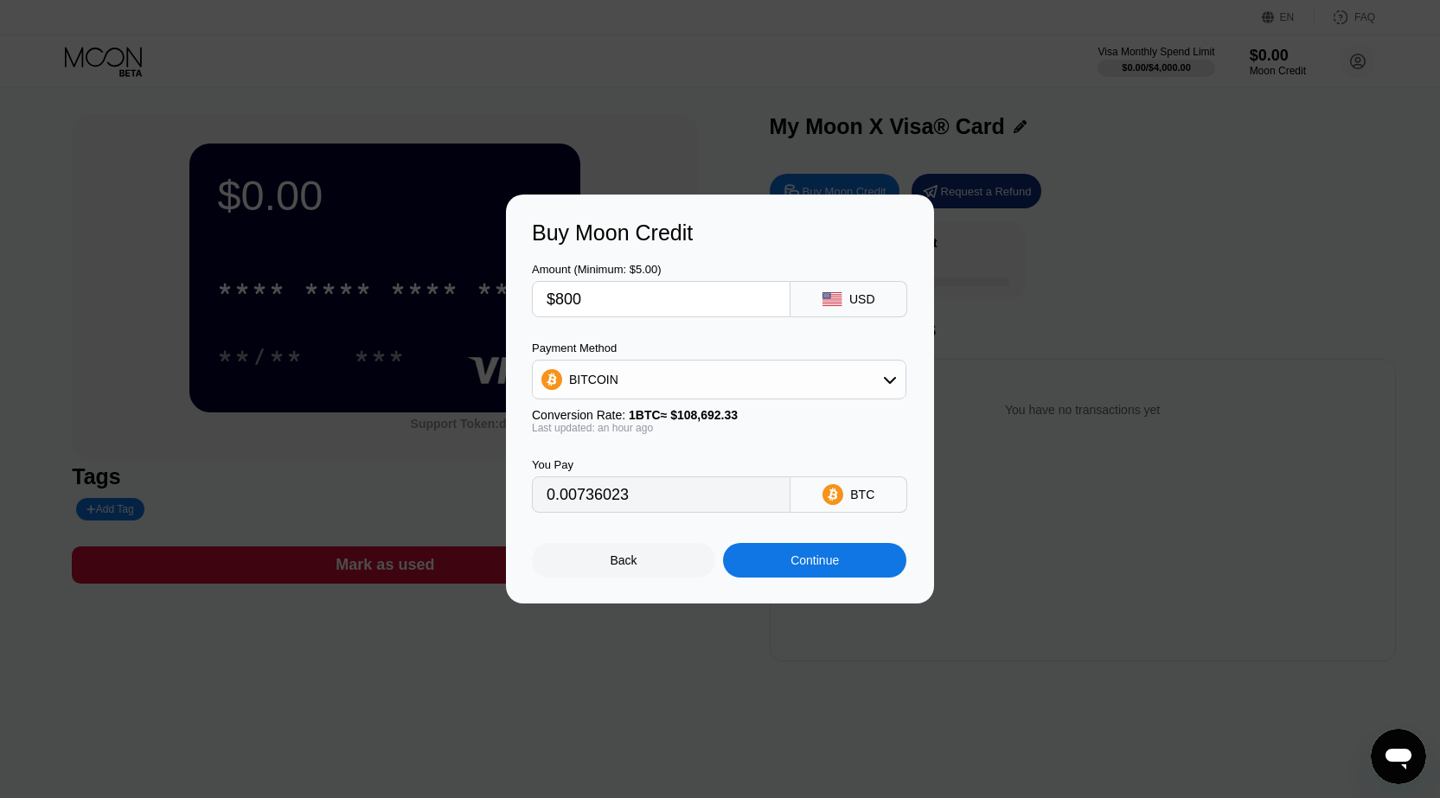
type input "0.00739041"
click at [670, 301] on input "$800" at bounding box center [661, 299] width 229 height 35
click at [670, 300] on input "$800" at bounding box center [661, 299] width 229 height 35
type input "$700"
type input "0.00646661"
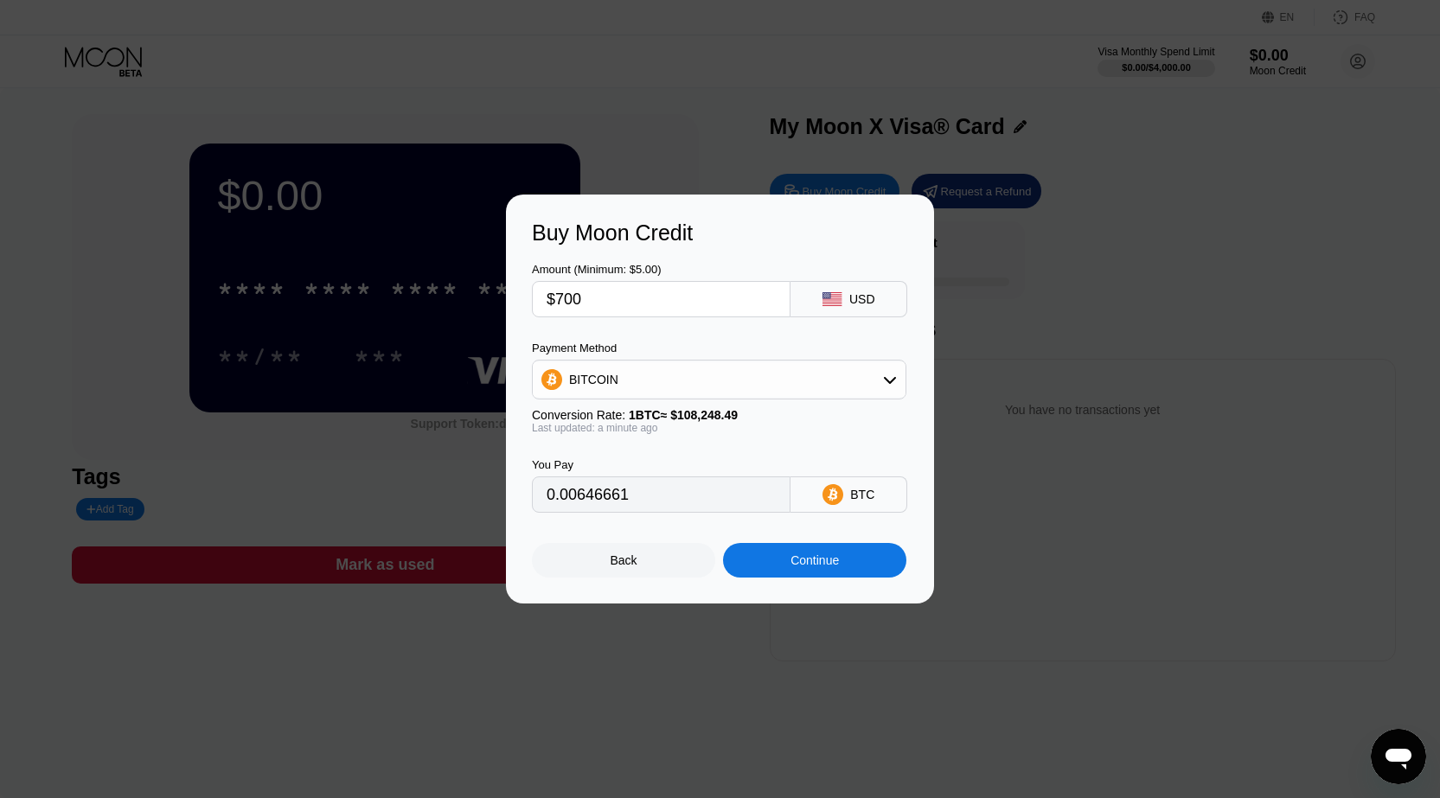
type input "$700"
click at [848, 553] on div "Continue" at bounding box center [814, 560] width 183 height 35
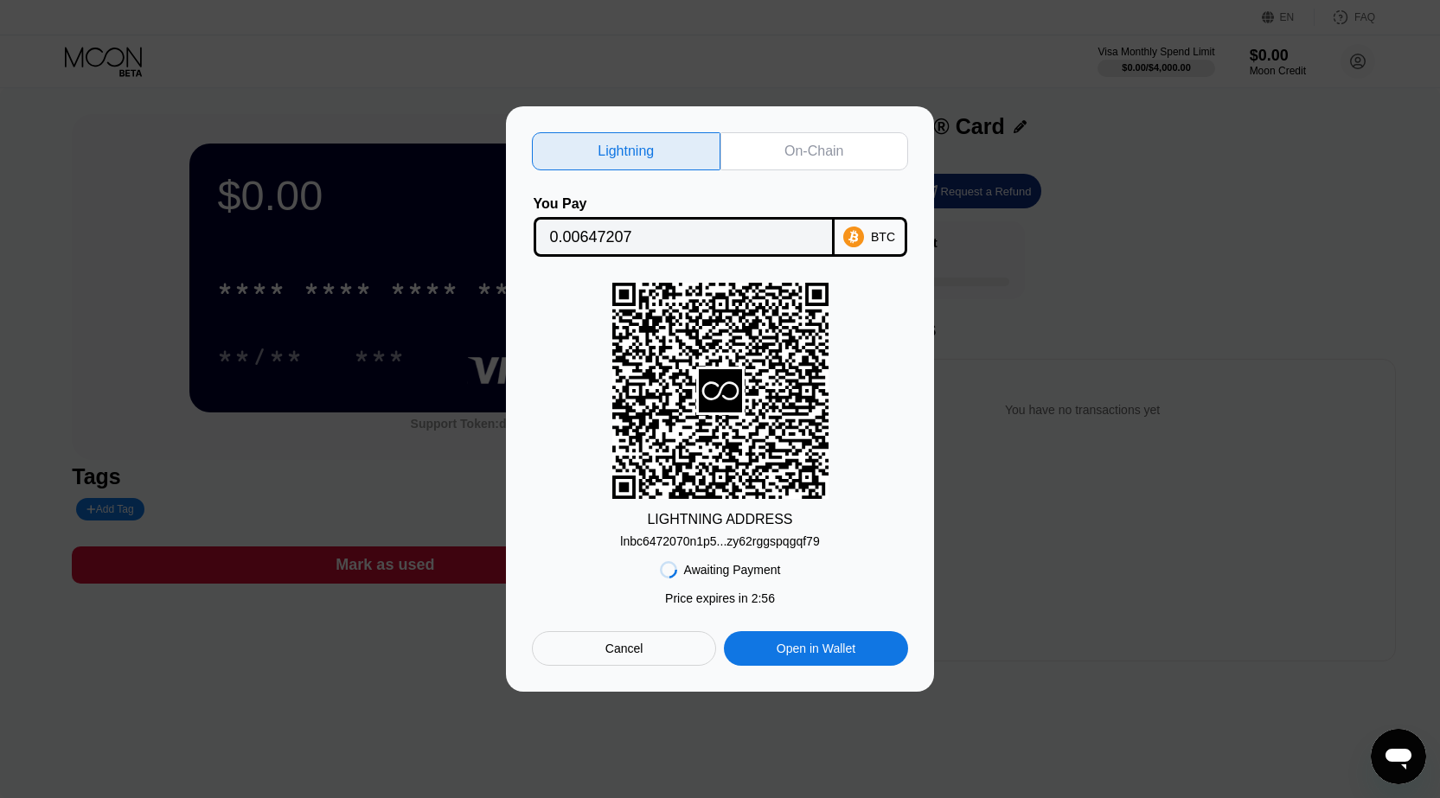
click at [764, 151] on div "On-Chain" at bounding box center [814, 151] width 189 height 38
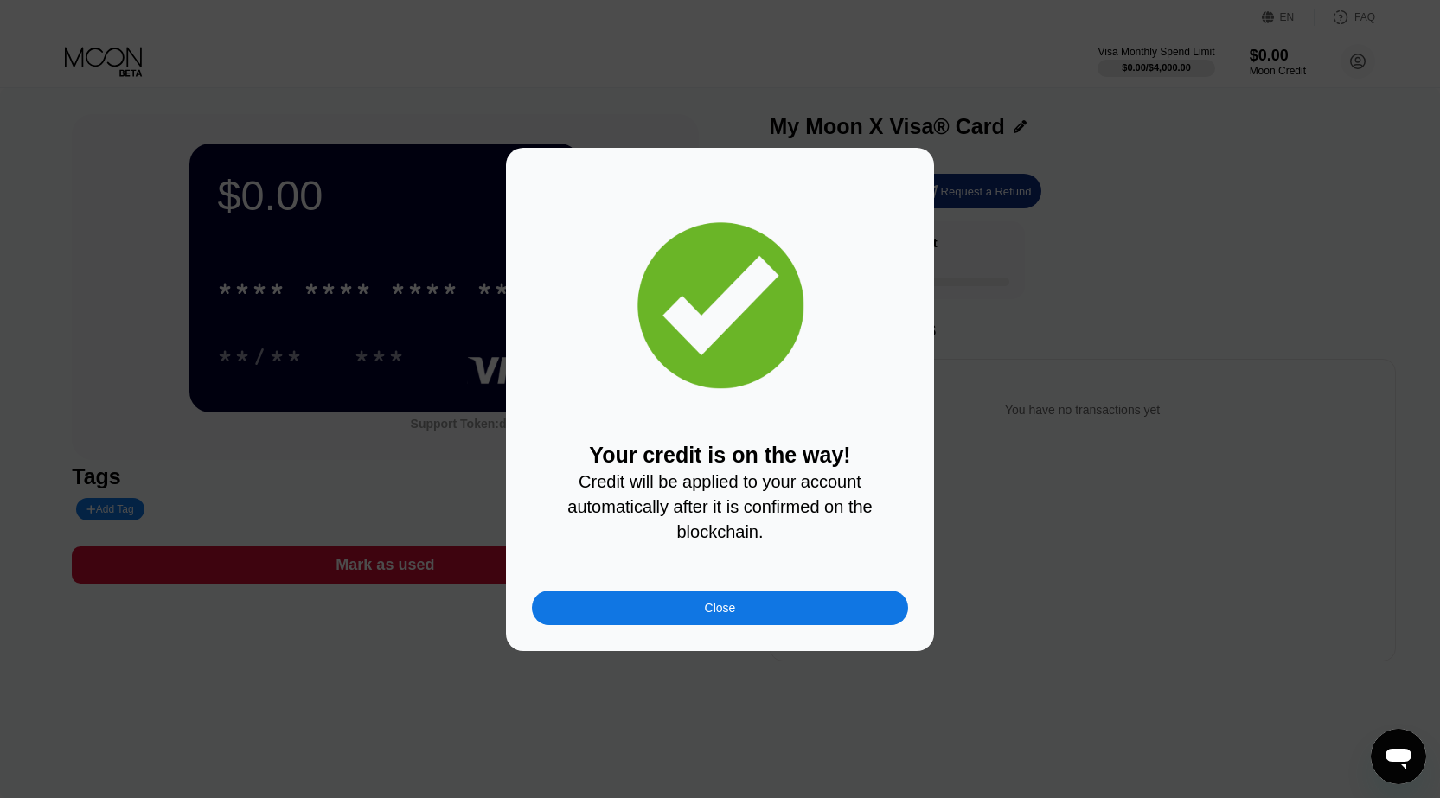
click at [788, 613] on div "Close" at bounding box center [720, 608] width 376 height 35
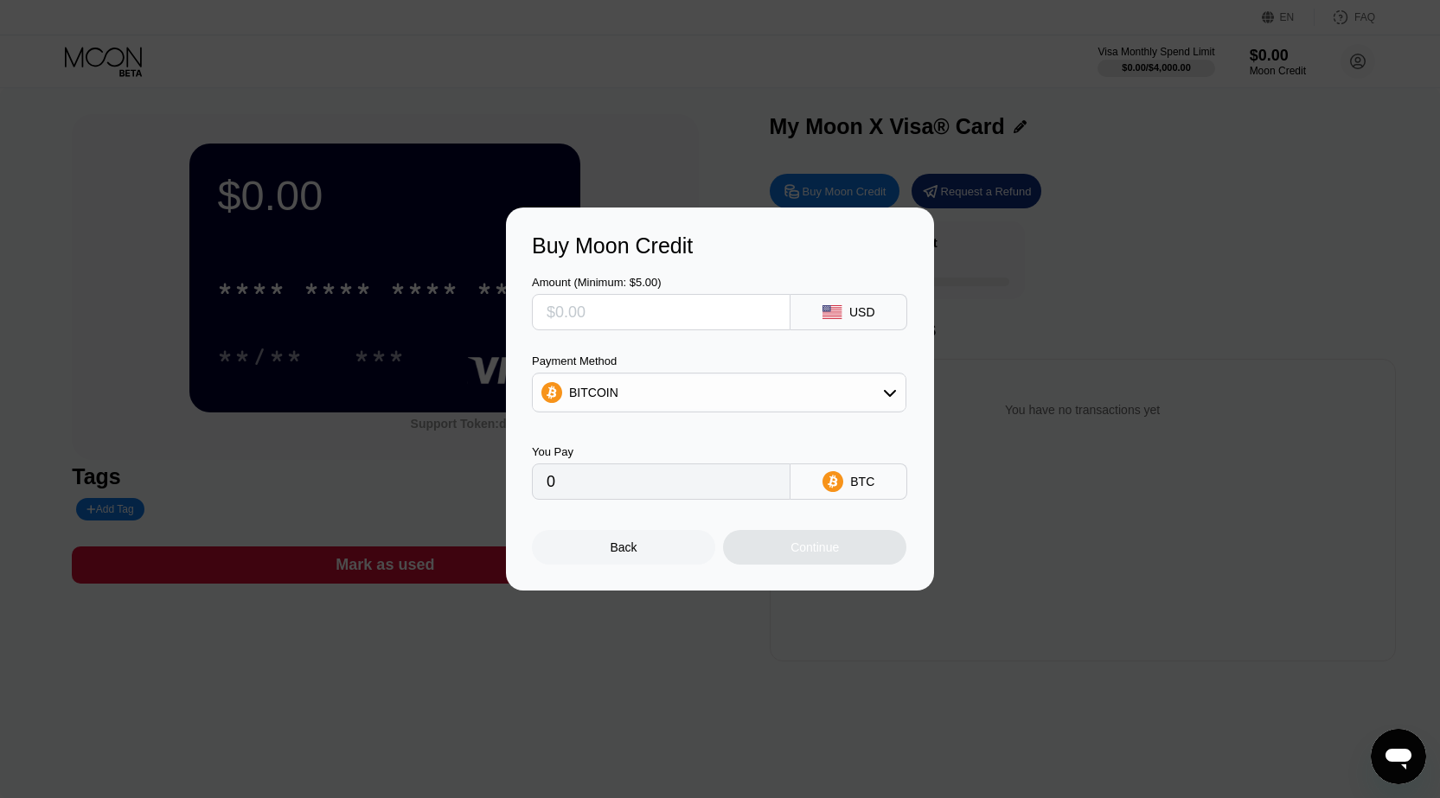
click at [631, 573] on div "Buy Moon Credit Amount (Minimum: $5.00) USD Payment Method BITCOIN You Pay 0 BT…" at bounding box center [720, 399] width 428 height 383
click at [638, 550] on div "Back" at bounding box center [623, 547] width 183 height 35
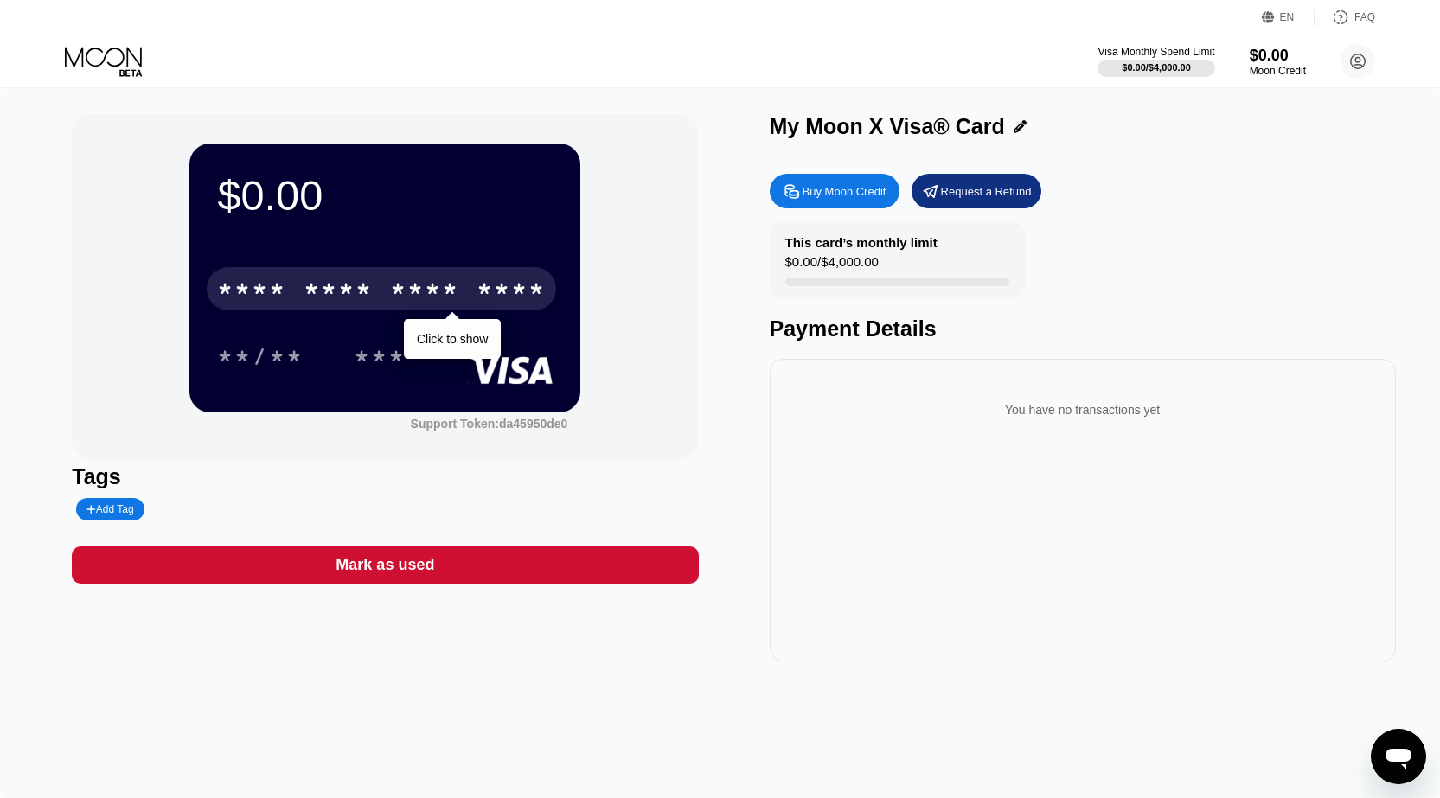
click at [465, 291] on div "* * * * * * * * * * * * ****" at bounding box center [381, 288] width 349 height 43
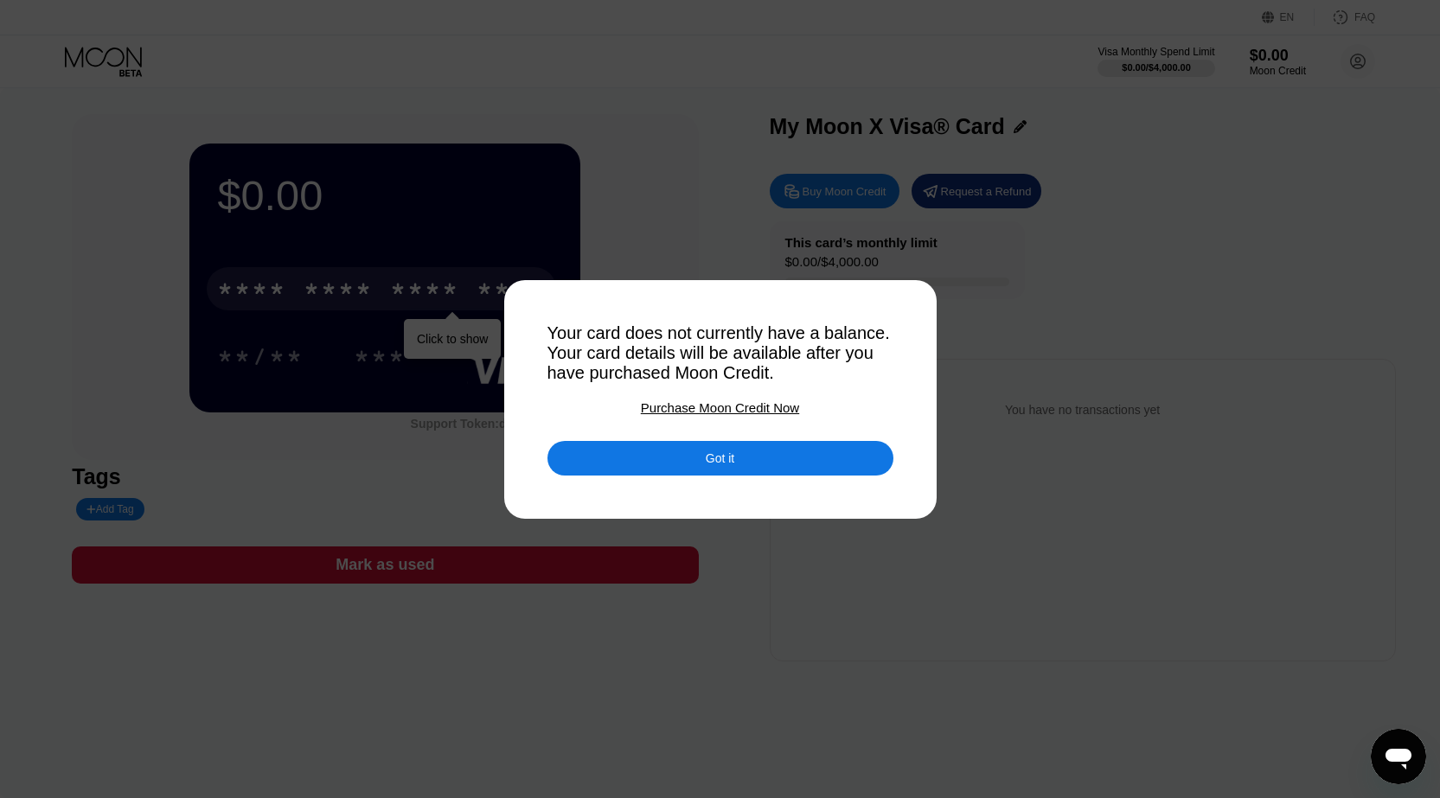
click at [727, 466] on div "Got it" at bounding box center [720, 459] width 29 height 16
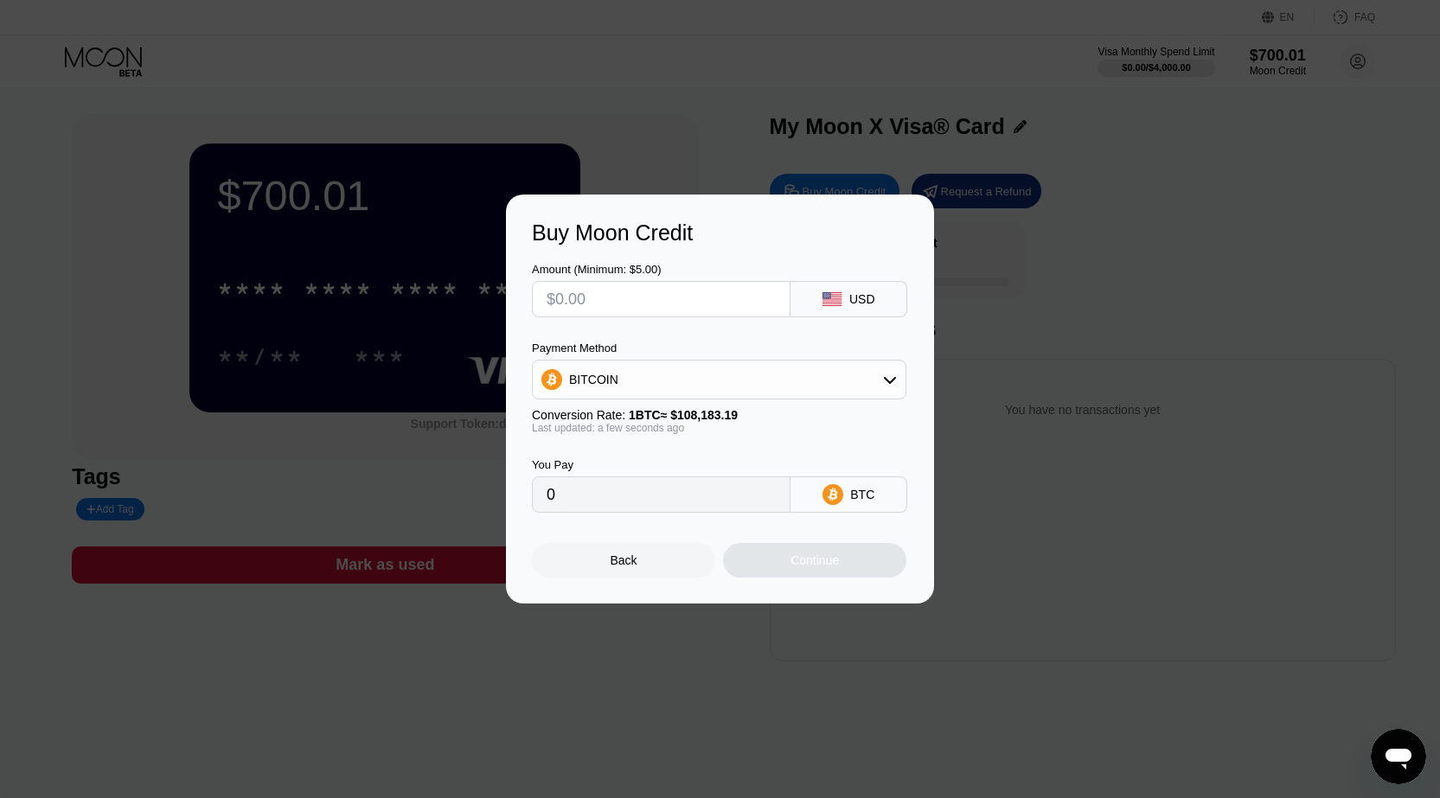
click at [659, 569] on div "Back" at bounding box center [623, 560] width 183 height 35
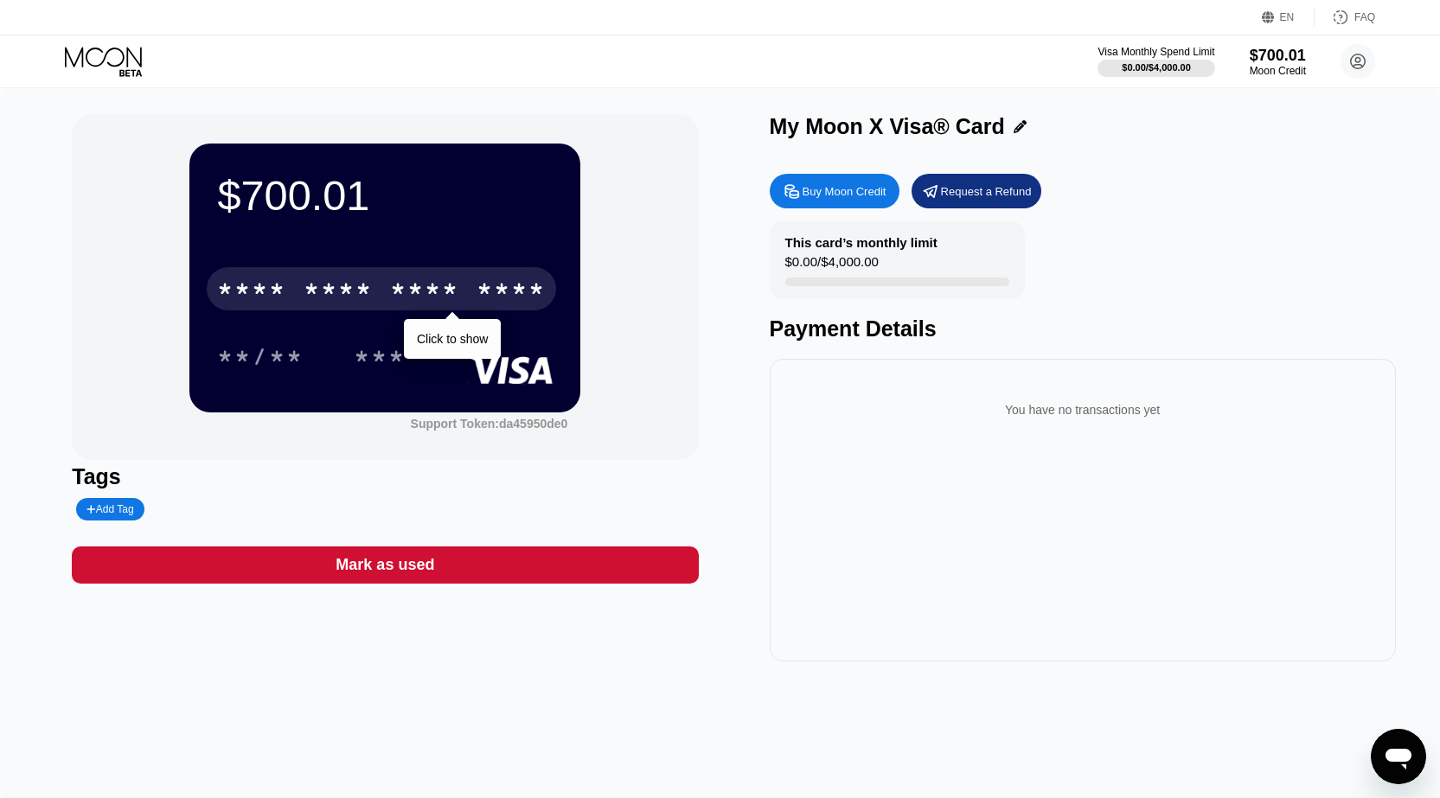
click at [432, 278] on div "* * * * * * * * * * * * ****" at bounding box center [381, 288] width 349 height 43
click at [410, 292] on div "* * * *" at bounding box center [424, 292] width 69 height 28
click at [444, 289] on div "2849" at bounding box center [424, 292] width 69 height 28
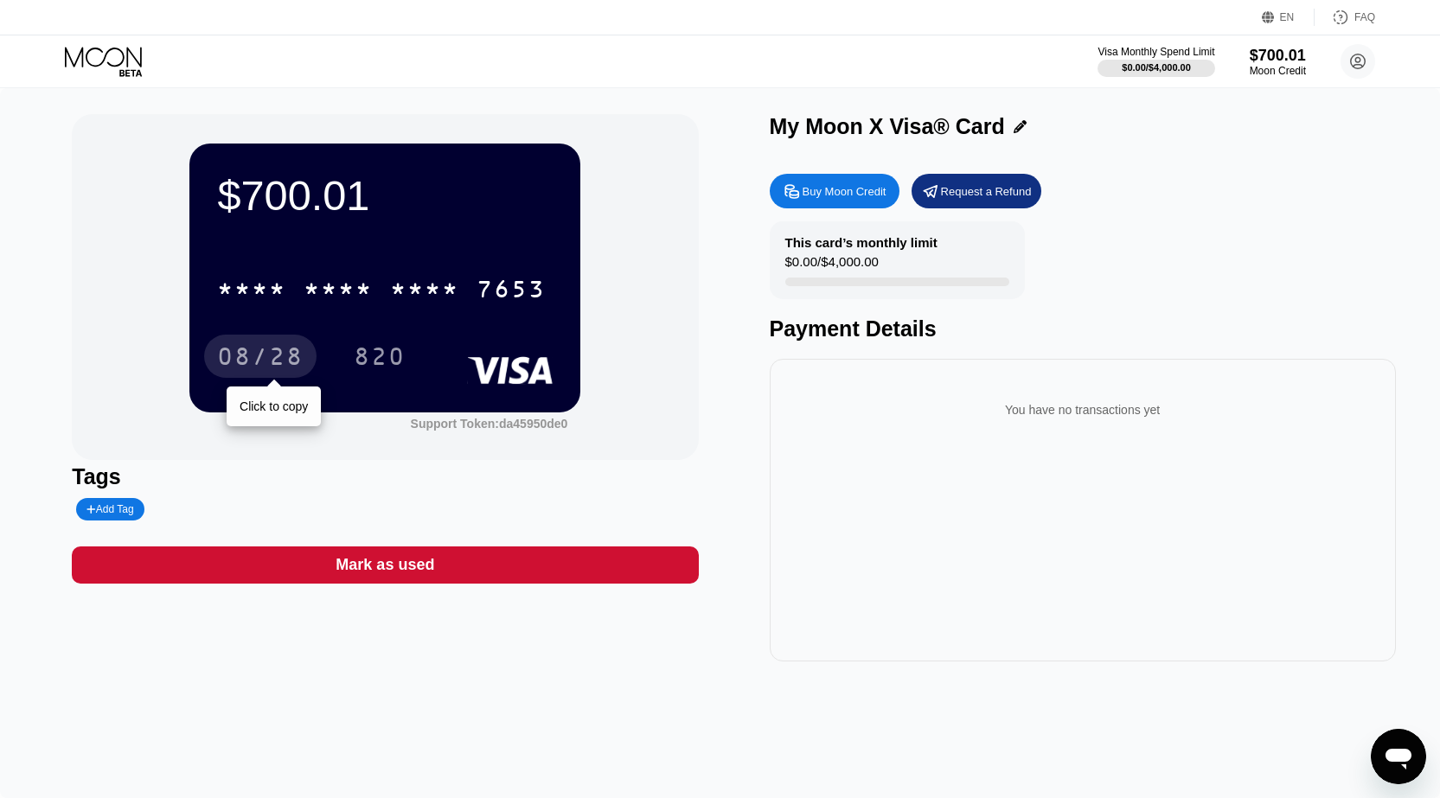
click at [267, 370] on div "08/28" at bounding box center [260, 359] width 86 height 28
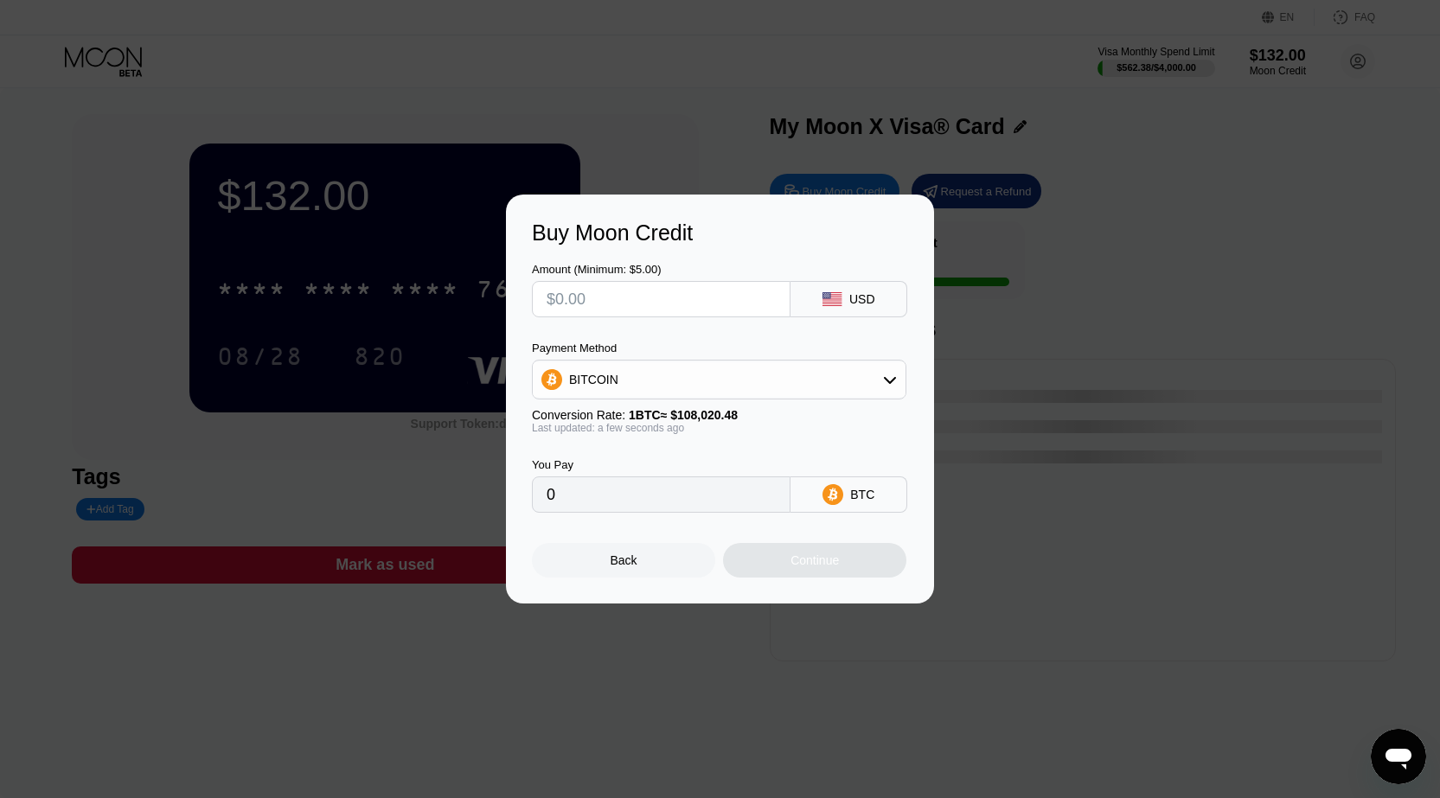
click at [655, 109] on div at bounding box center [726, 399] width 1453 height 798
click at [655, 566] on div "Back" at bounding box center [623, 560] width 183 height 35
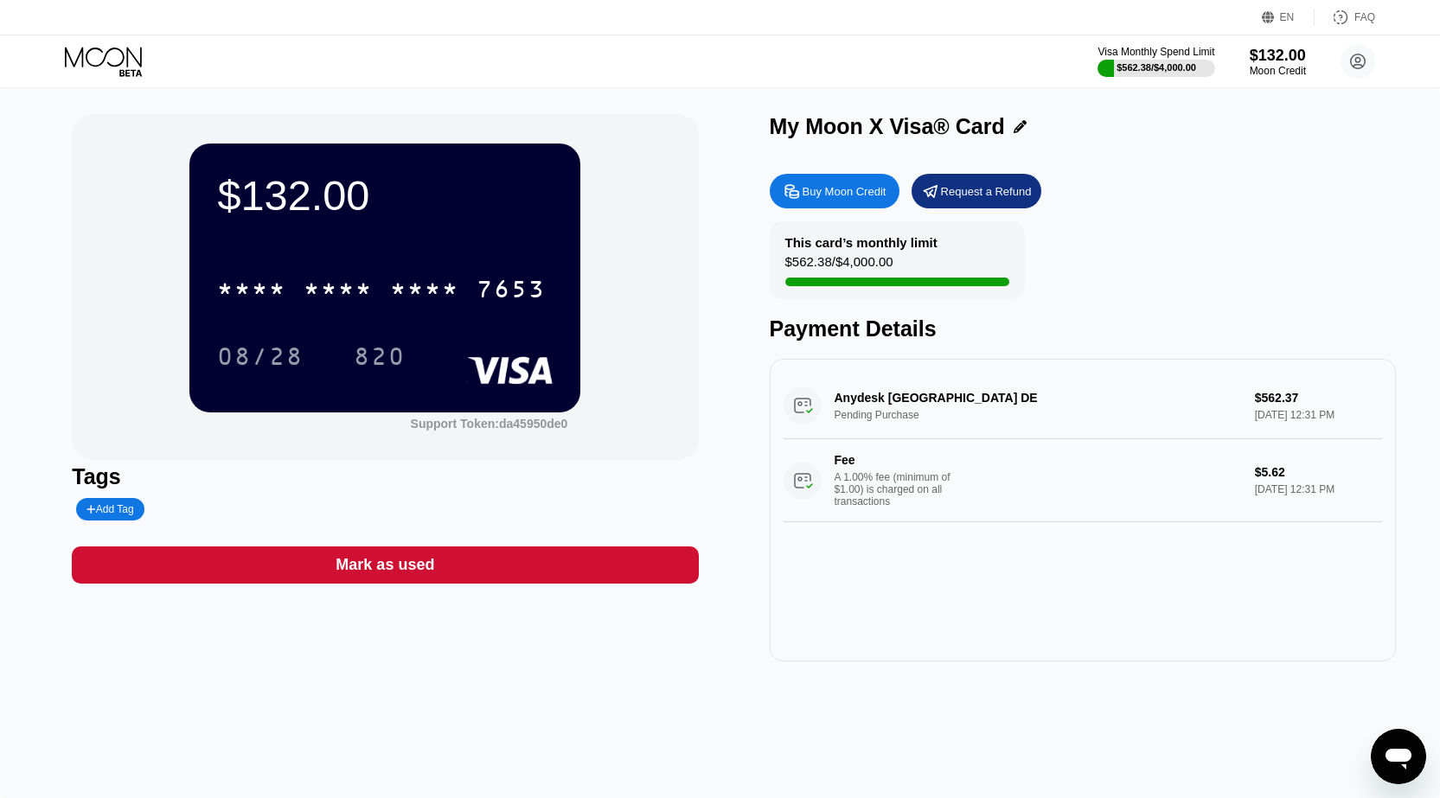
click at [1073, 406] on div "Anydesk [GEOGRAPHIC_DATA] DE Pending Purchase $562.37 [DATE] 12:31 PM Fee A 1.0…" at bounding box center [1082, 448] width 598 height 150
click at [1035, 393] on div "Anydesk [GEOGRAPHIC_DATA] DE Pending Purchase $562.37 [DATE] 12:31 PM Fee A 1.0…" at bounding box center [1082, 448] width 598 height 150
